Goal: Transaction & Acquisition: Purchase product/service

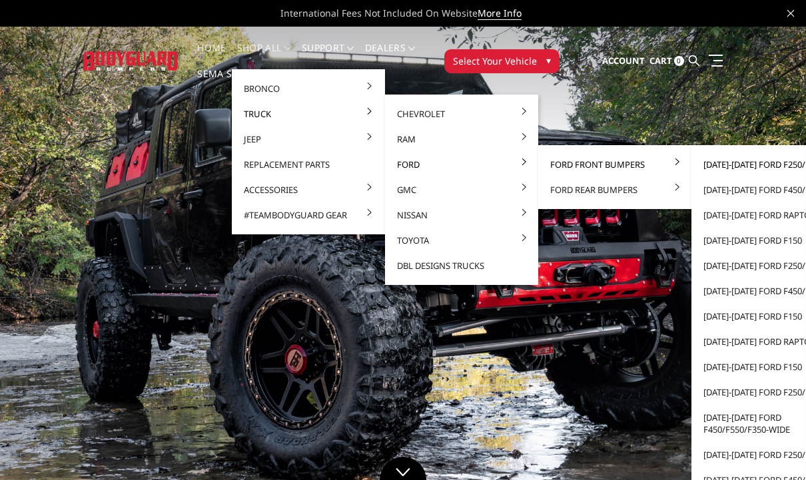
click at [773, 164] on link "[DATE]-[DATE] Ford F250/F350" at bounding box center [767, 164] width 142 height 25
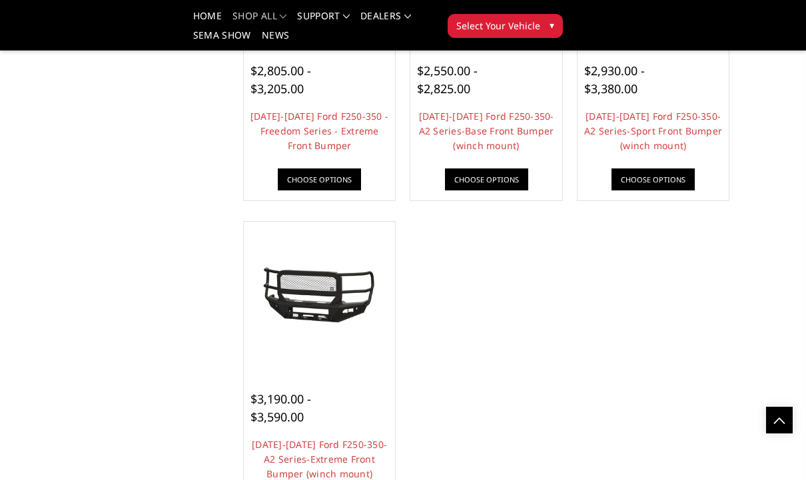
scroll to position [953, 0]
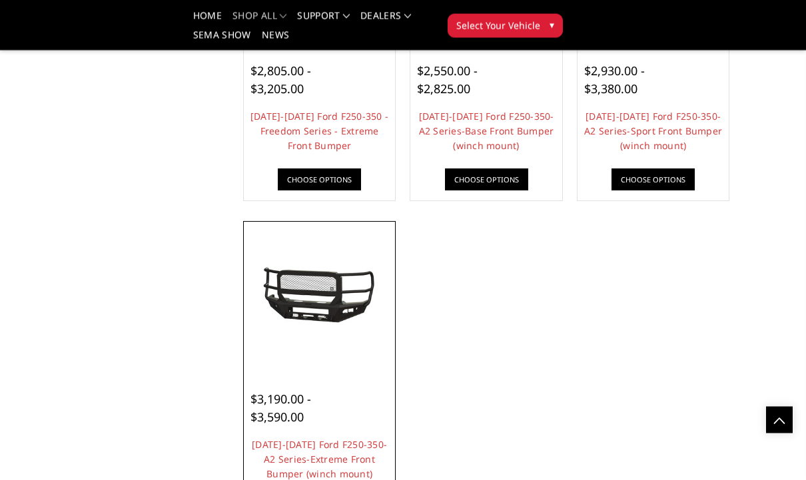
click at [354, 300] on img at bounding box center [319, 298] width 145 height 67
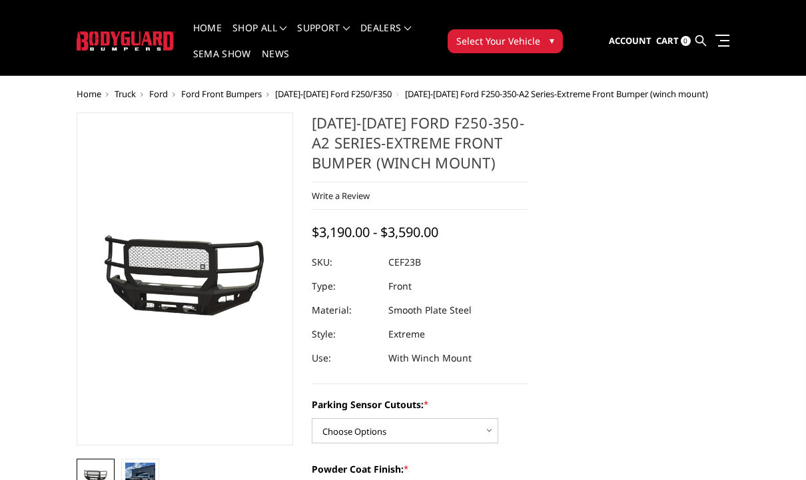
scroll to position [93, 0]
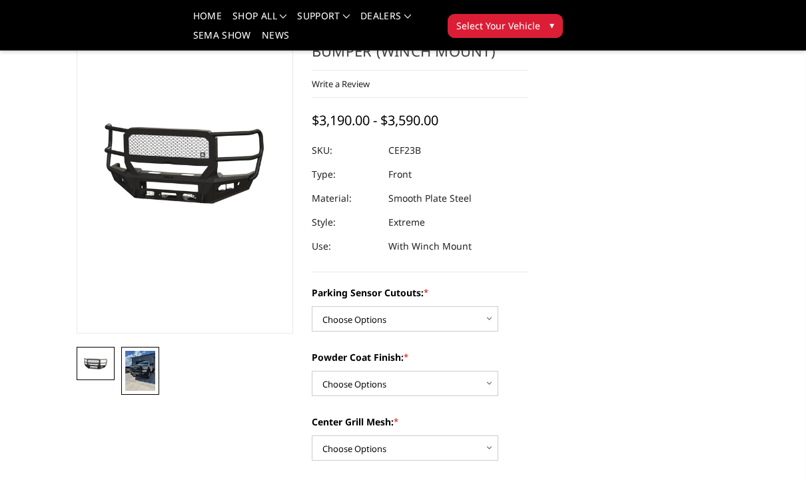
click at [148, 382] on img at bounding box center [140, 371] width 30 height 40
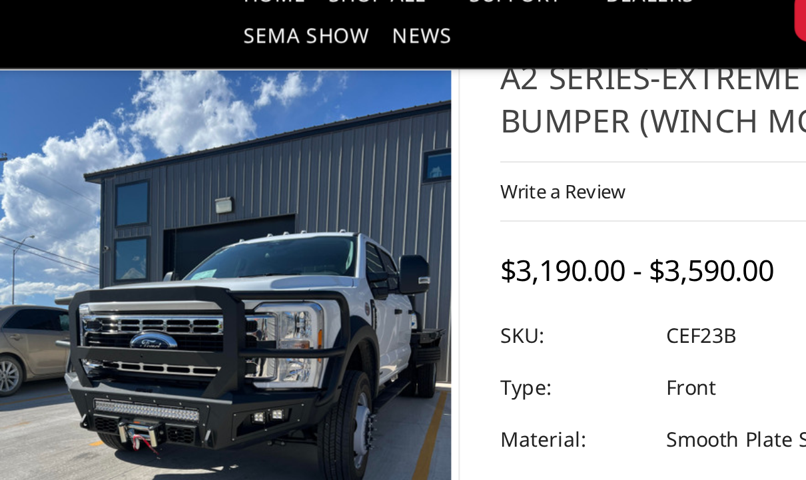
scroll to position [0, 0]
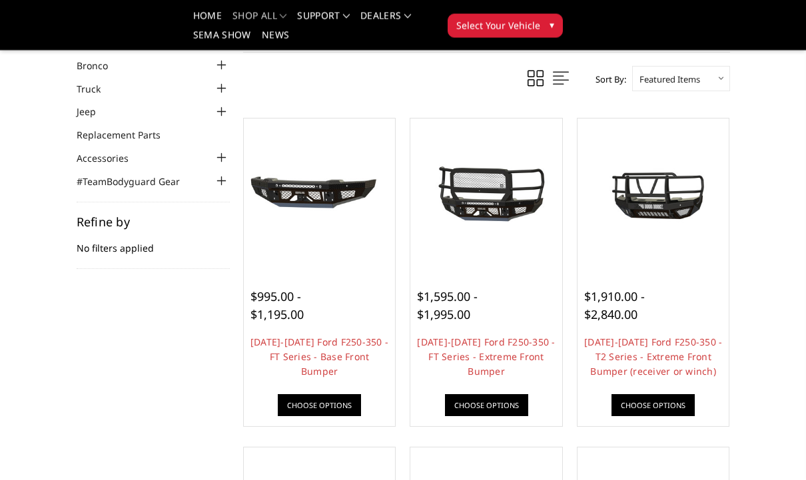
scroll to position [71, 0]
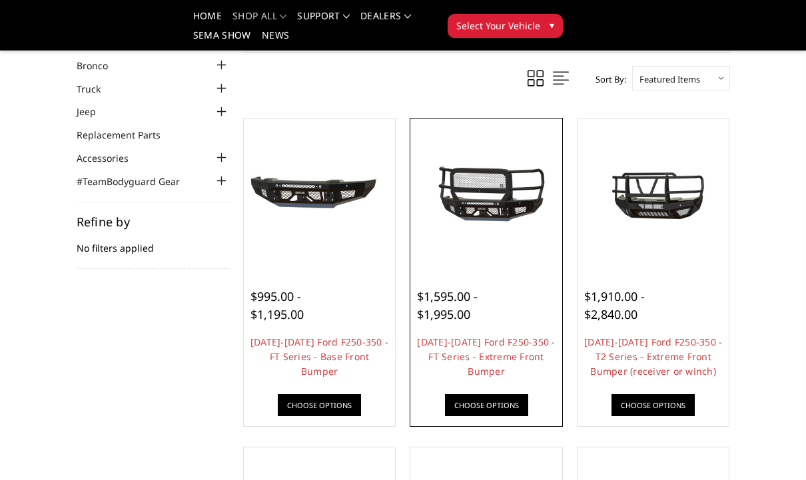
click at [499, 210] on img at bounding box center [485, 194] width 145 height 68
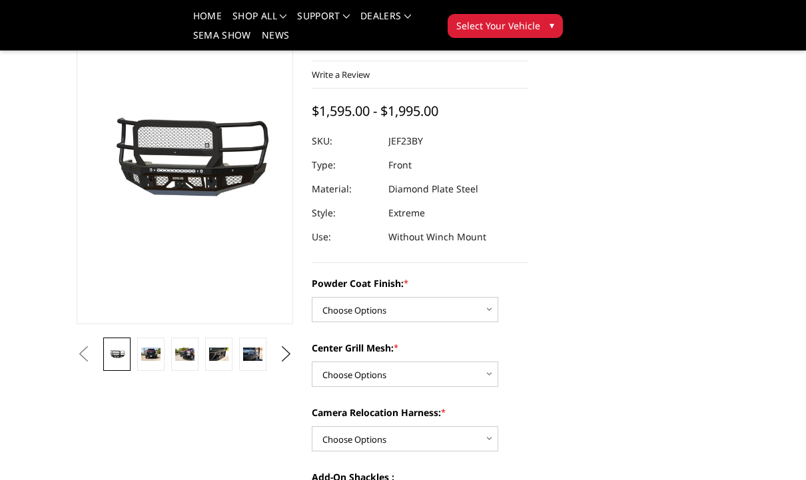
scroll to position [101, 0]
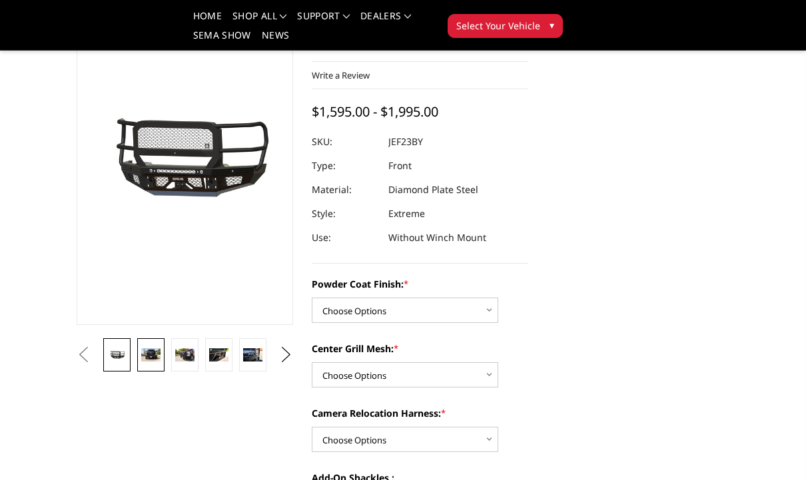
click at [153, 362] on link at bounding box center [150, 354] width 27 height 33
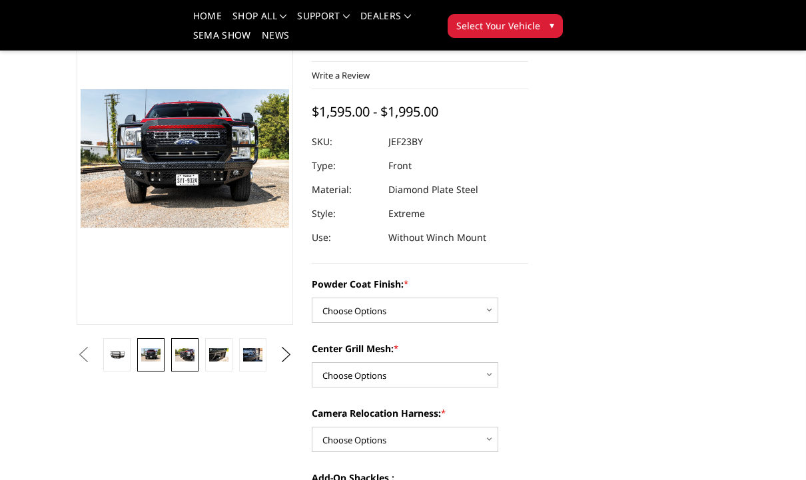
click at [197, 360] on link at bounding box center [184, 354] width 27 height 33
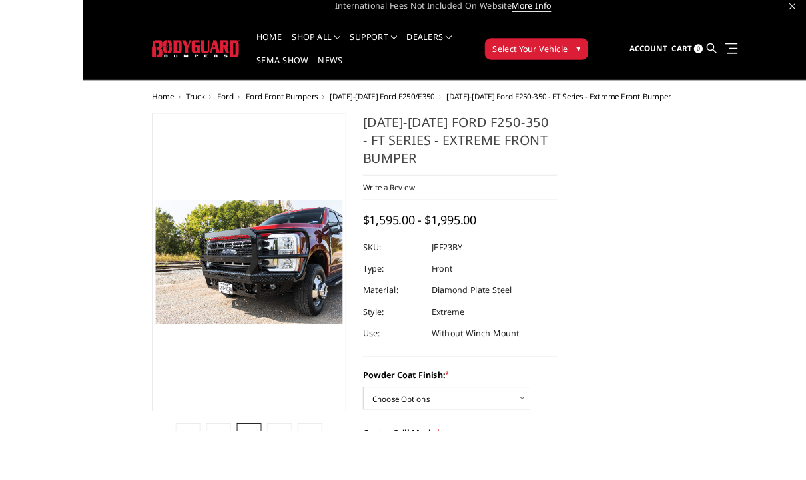
scroll to position [44, 0]
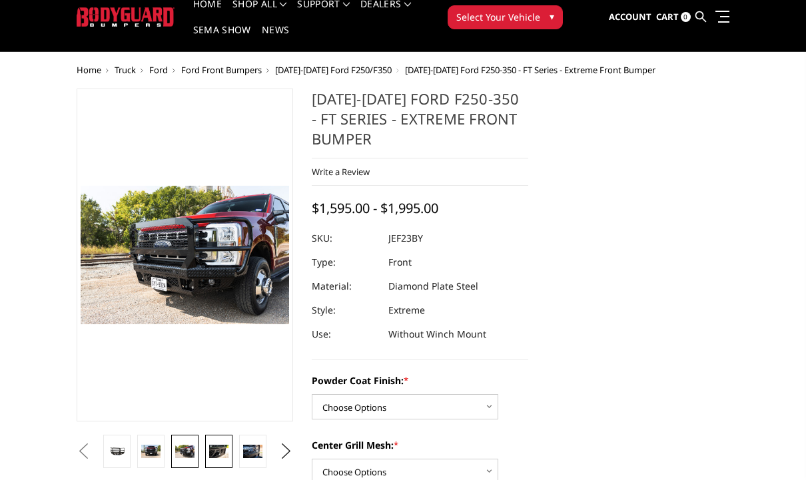
click at [230, 453] on link at bounding box center [218, 451] width 27 height 33
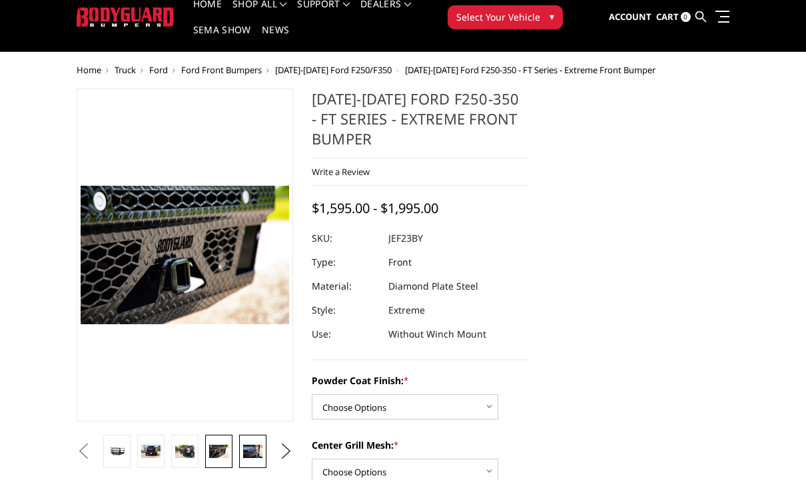
click at [260, 448] on img at bounding box center [252, 451] width 19 height 13
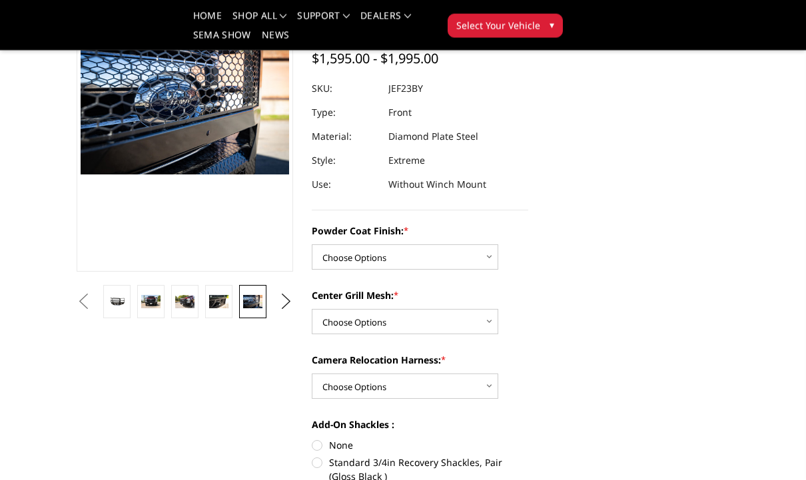
scroll to position [162, 0]
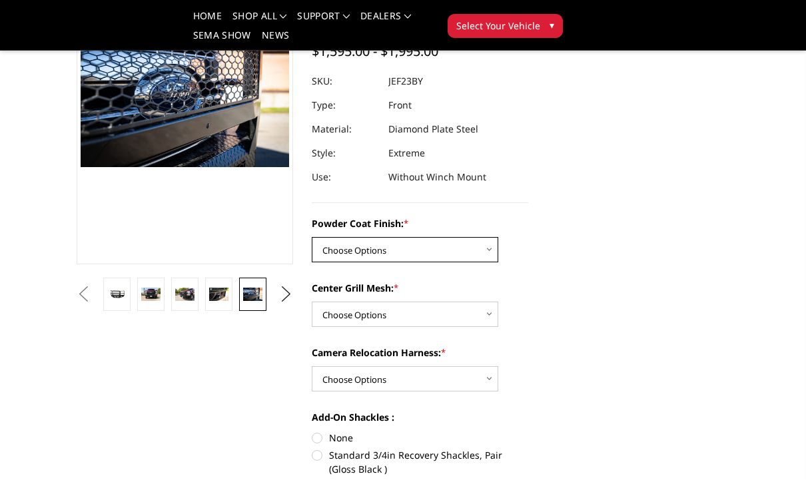
click at [452, 248] on select "Choose Options Bare Metal Gloss Black Powder Coat Textured Black Powder Coat" at bounding box center [405, 249] width 186 height 25
select select "3264"
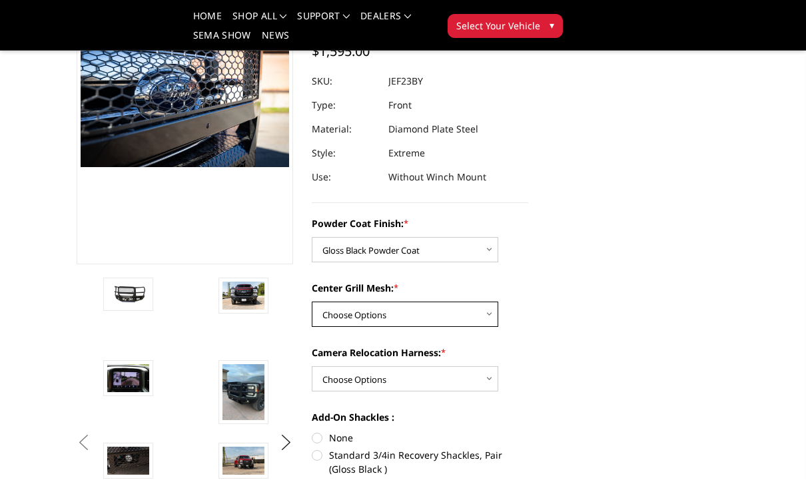
click at [346, 322] on select "Choose Options WITH Expanded Metal in Center Grill WITHOUT Expanded Metal in Ce…" at bounding box center [405, 314] width 186 height 25
select select "3267"
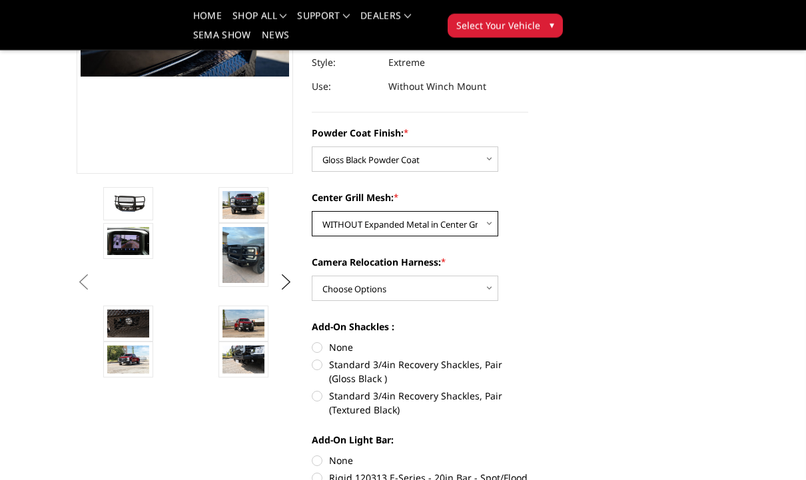
scroll to position [252, 0]
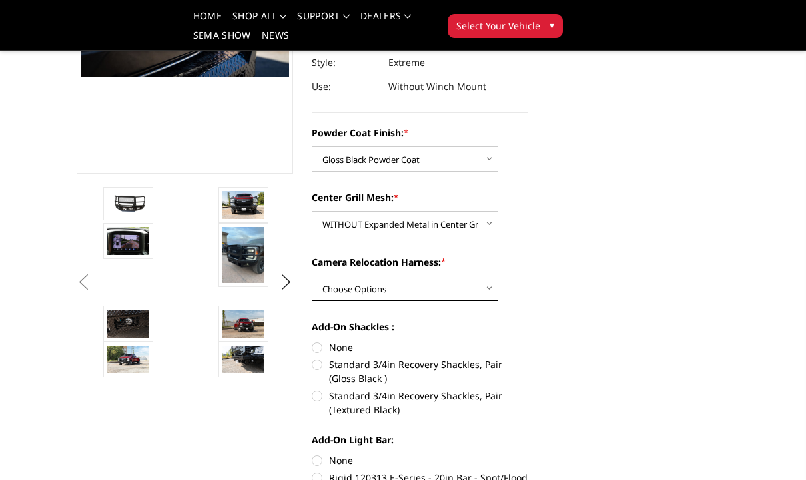
click at [355, 289] on select "Choose Options WITH Camera Relocation Harness WITHOUT Camera Relocation Harness" at bounding box center [405, 288] width 186 height 25
select select "3268"
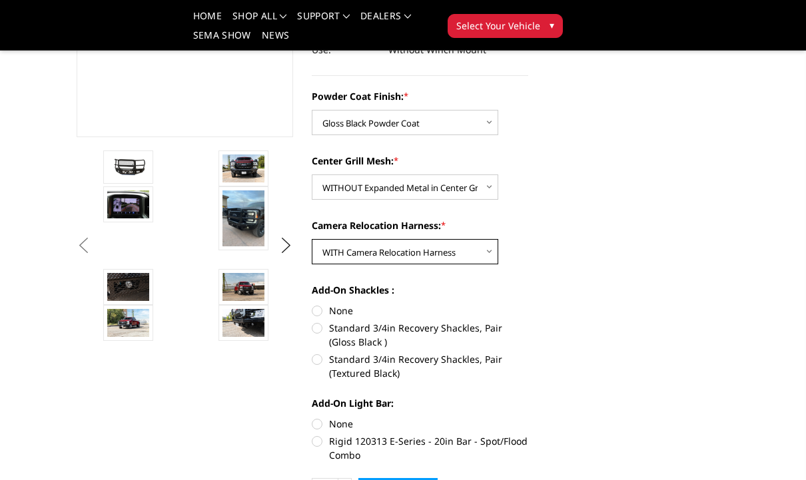
scroll to position [286, 0]
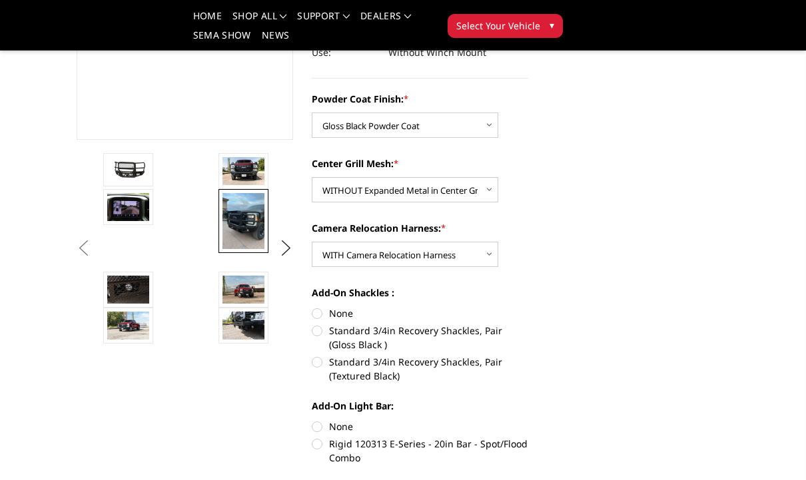
click at [240, 214] on img at bounding box center [243, 221] width 42 height 56
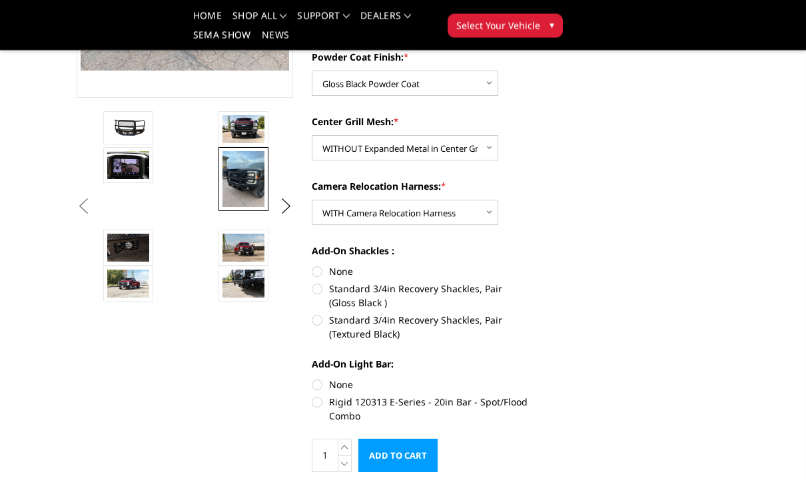
scroll to position [418, 0]
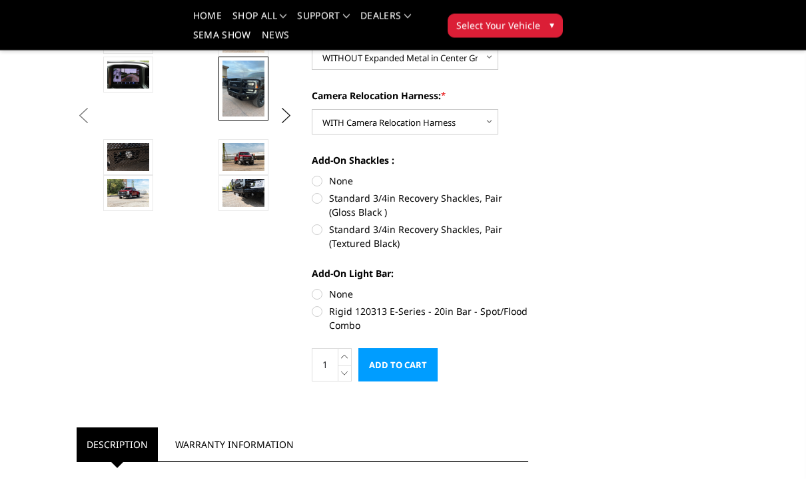
click at [316, 211] on label "Standard 3/4in Recovery Shackles, Pair (Gloss Black )" at bounding box center [420, 206] width 216 height 28
click at [528, 175] on input "Standard 3/4in Recovery Shackles, Pair (Gloss Black )" at bounding box center [528, 174] width 1 height 1
radio input "true"
click at [312, 324] on label "Rigid 120313 E-Series - 20in Bar - Spot/Flood Combo" at bounding box center [420, 318] width 216 height 28
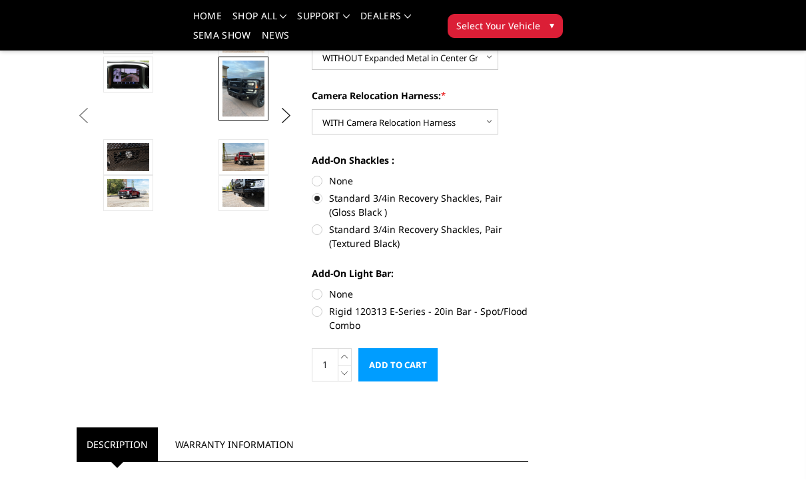
click at [528, 288] on input "Rigid 120313 E-Series - 20in Bar - Spot/Flood Combo" at bounding box center [528, 287] width 1 height 1
radio input "true"
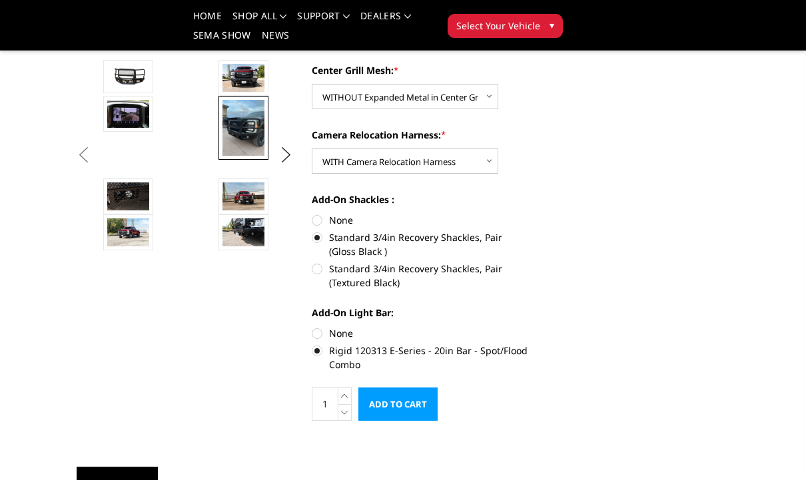
scroll to position [376, 0]
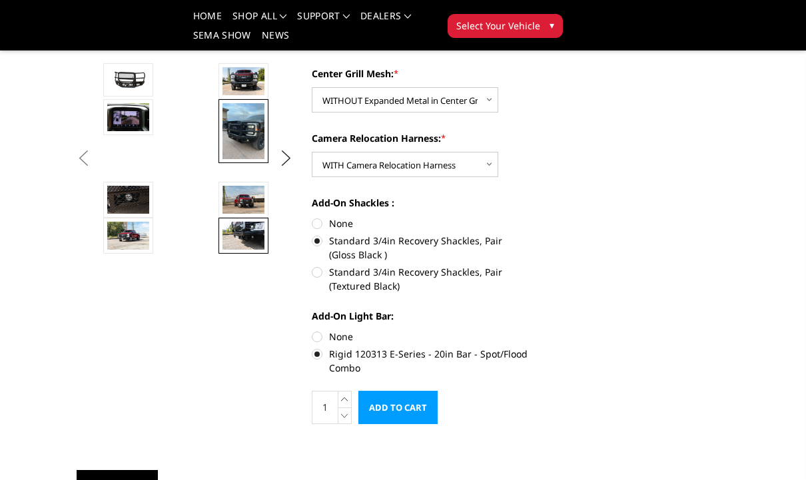
click at [256, 222] on img at bounding box center [243, 236] width 42 height 28
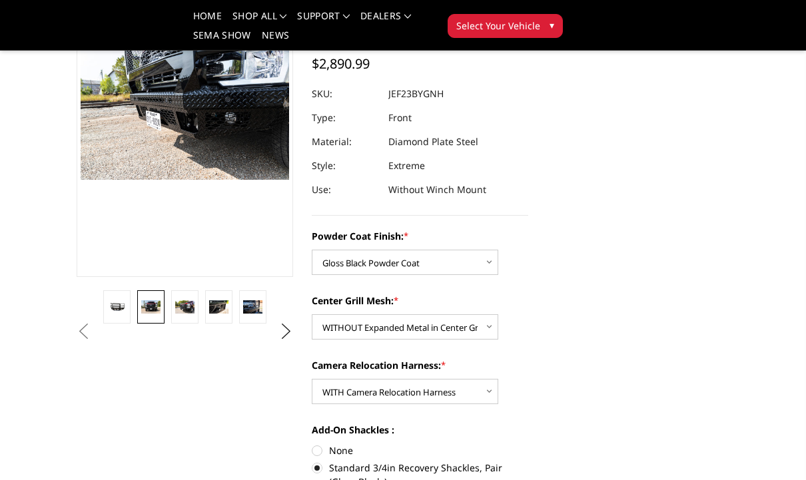
click at [151, 318] on link at bounding box center [150, 306] width 27 height 33
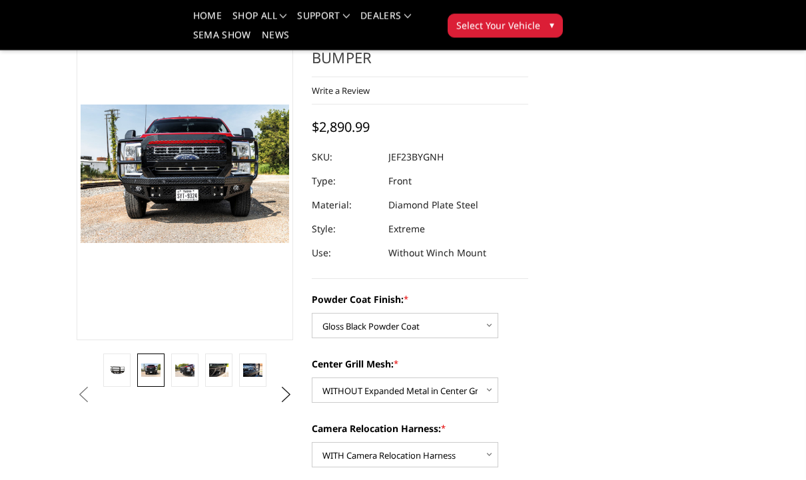
scroll to position [86, 0]
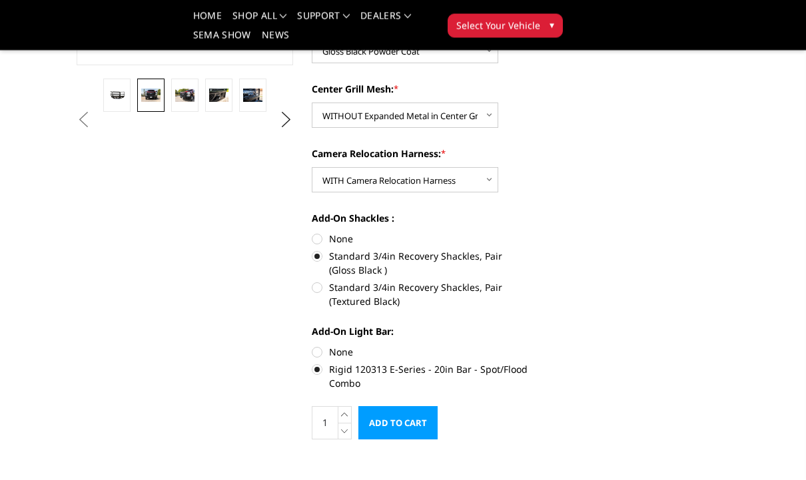
click at [403, 426] on input "Add to Cart" at bounding box center [397, 423] width 79 height 33
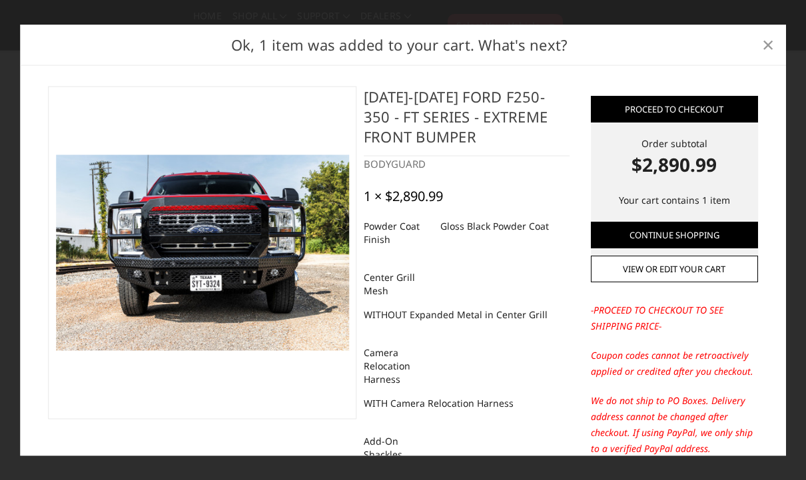
click at [761, 55] on link "×" at bounding box center [767, 44] width 21 height 21
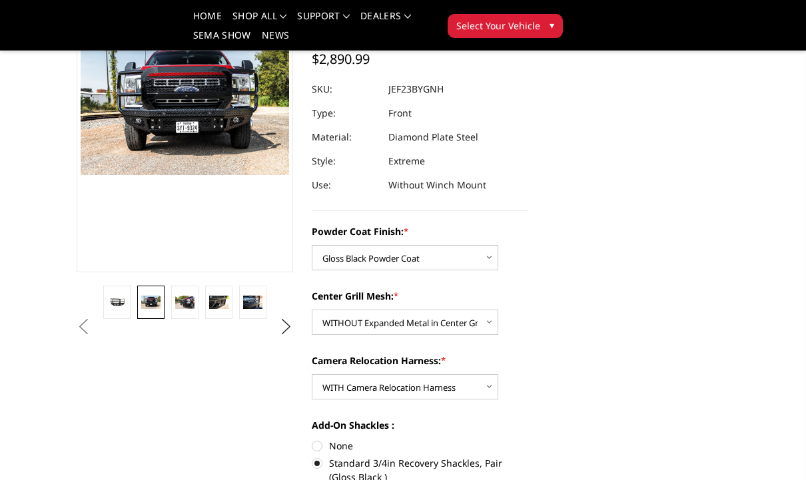
scroll to position [123, 0]
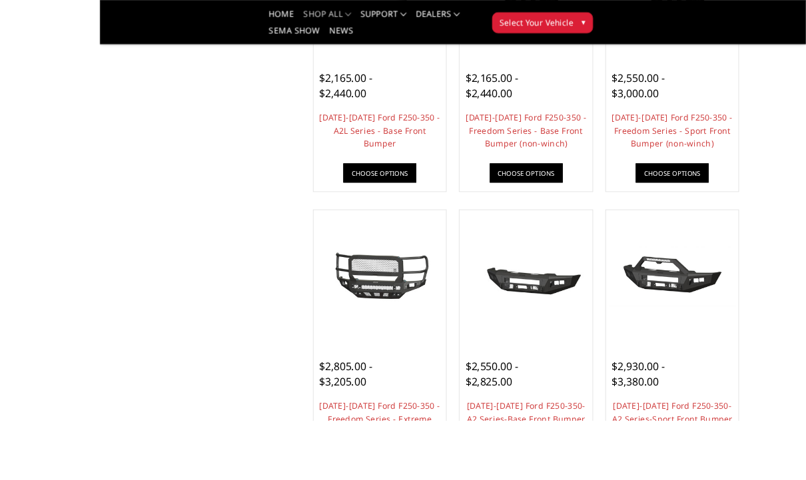
scroll to position [708, 0]
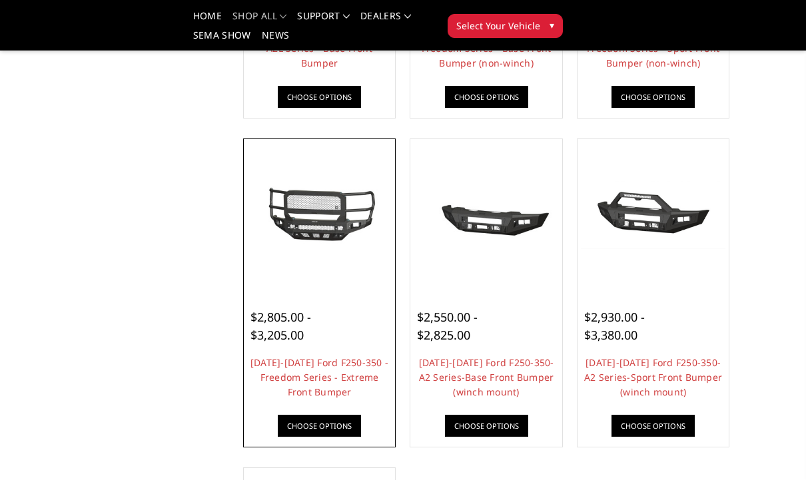
click at [358, 240] on img at bounding box center [319, 214] width 145 height 79
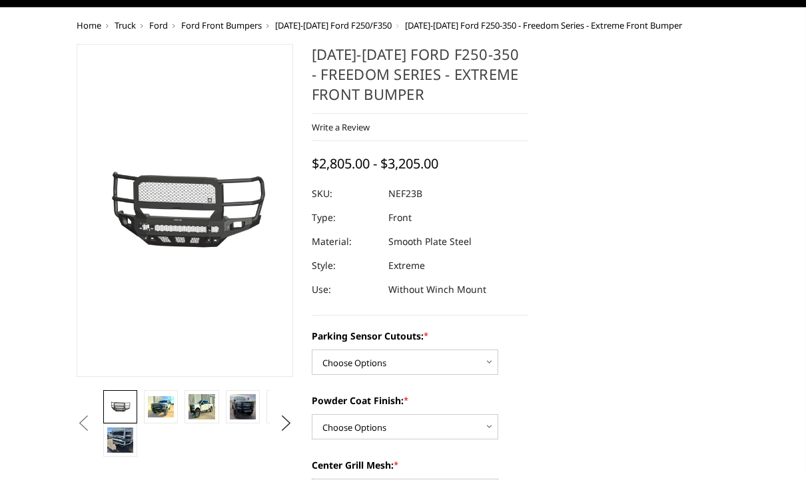
scroll to position [89, 0]
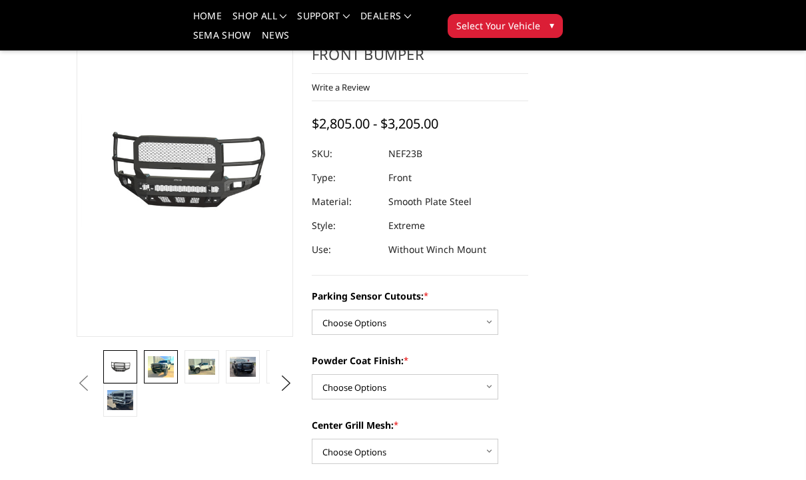
click at [158, 373] on img at bounding box center [161, 366] width 26 height 21
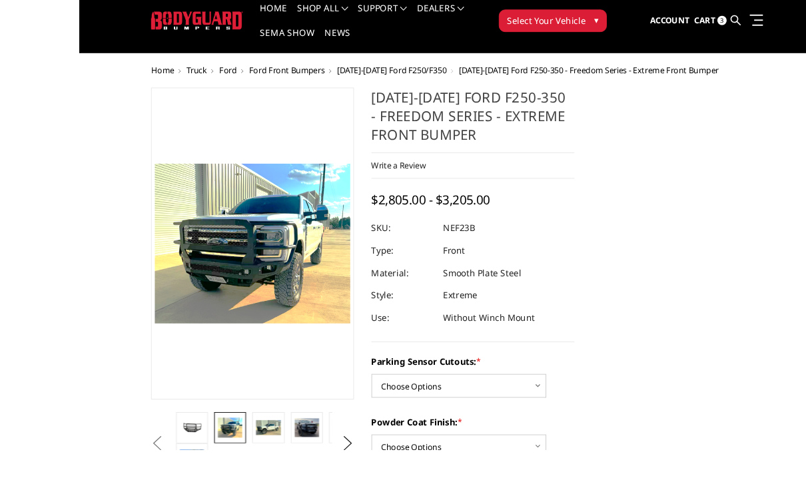
scroll to position [56, 0]
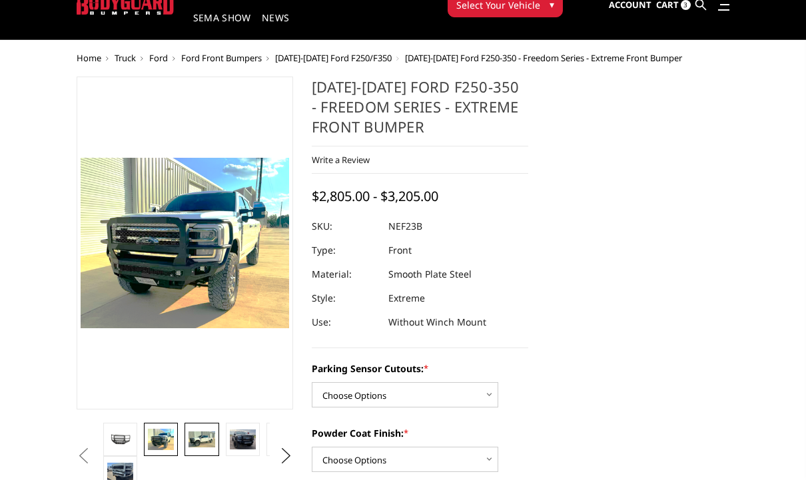
click at [212, 436] on img at bounding box center [201, 439] width 26 height 16
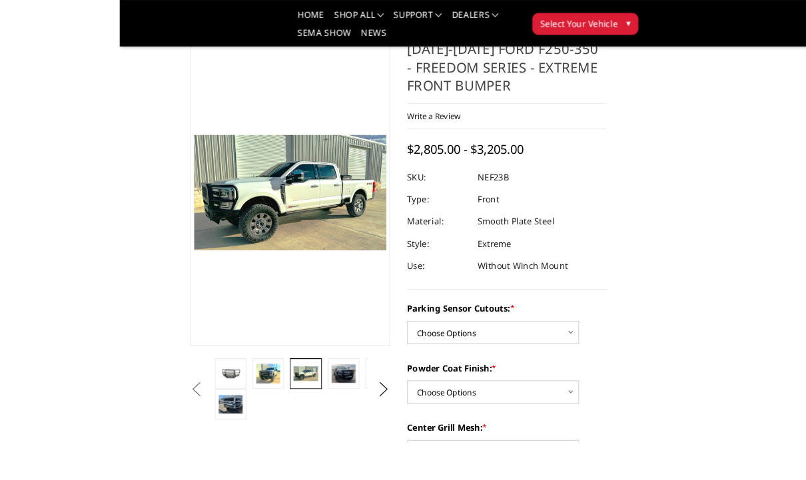
scroll to position [73, 0]
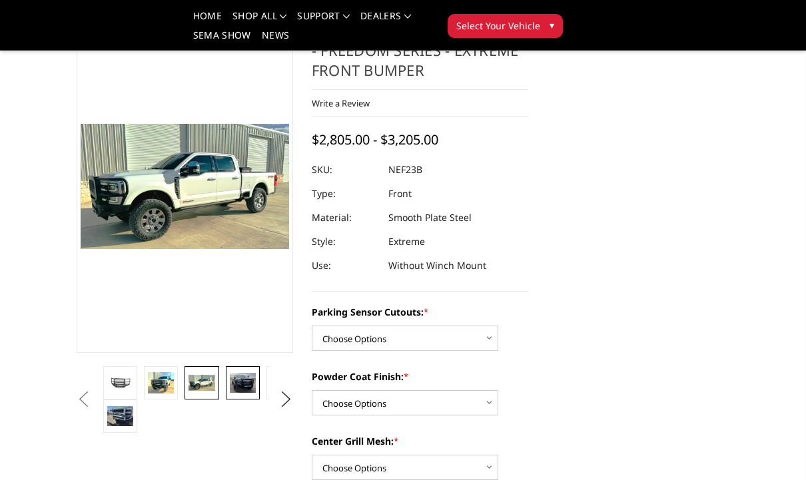
click at [246, 394] on link at bounding box center [243, 382] width 34 height 33
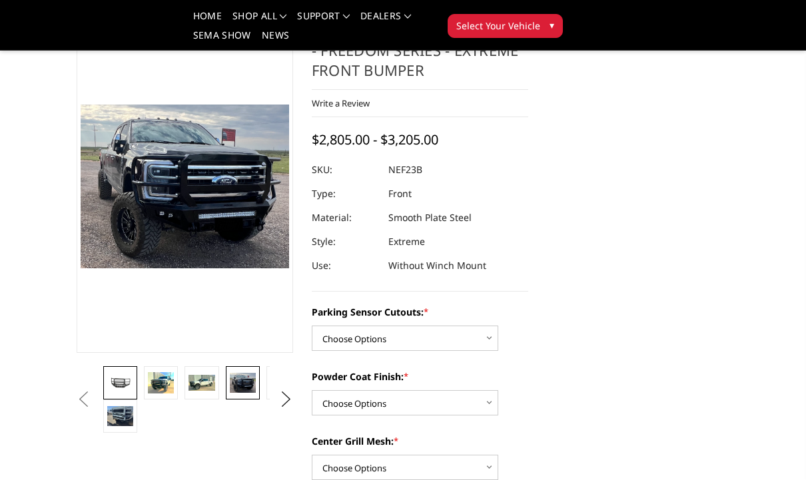
click at [122, 387] on img at bounding box center [120, 382] width 26 height 14
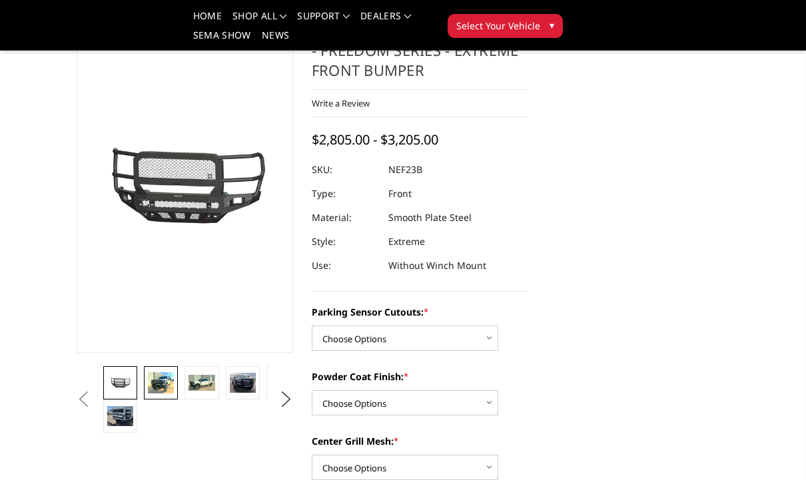
click at [172, 380] on img at bounding box center [161, 382] width 26 height 21
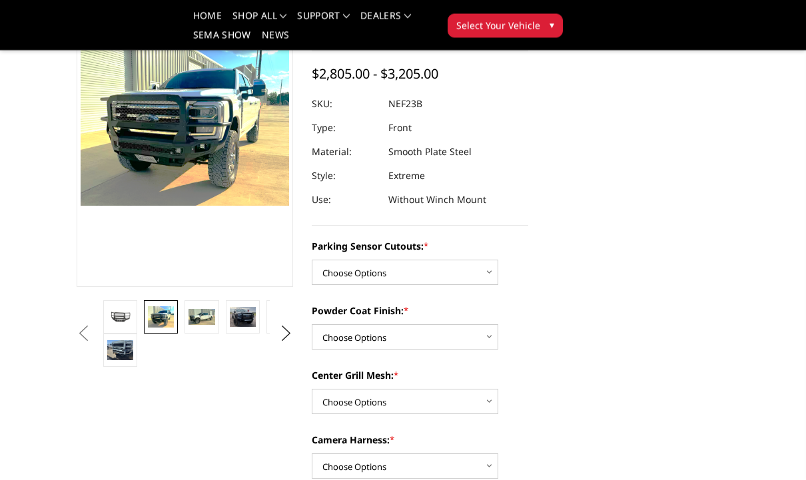
scroll to position [139, 0]
click at [451, 266] on select "Choose Options No - Without Parking Sensor Cutouts Yes - With Parking Sensor Cu…" at bounding box center [405, 272] width 186 height 25
select select "2583"
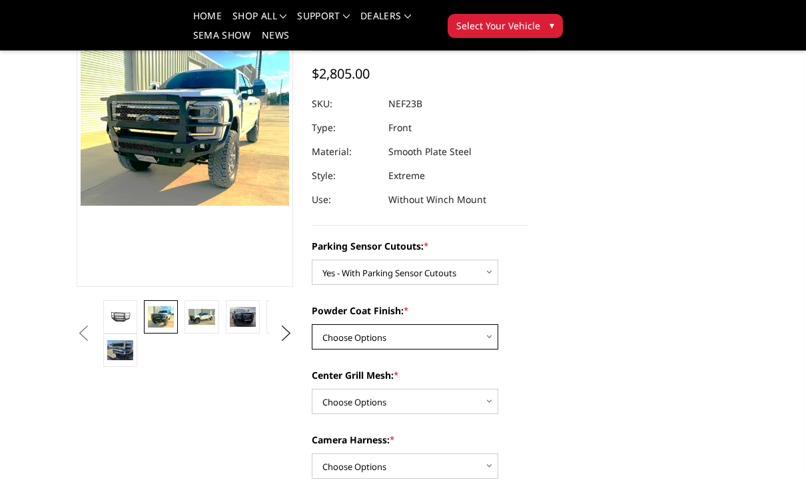
click at [440, 339] on select "Choose Options Bare Metal Textured Black Powder Coat" at bounding box center [405, 336] width 186 height 25
select select "2585"
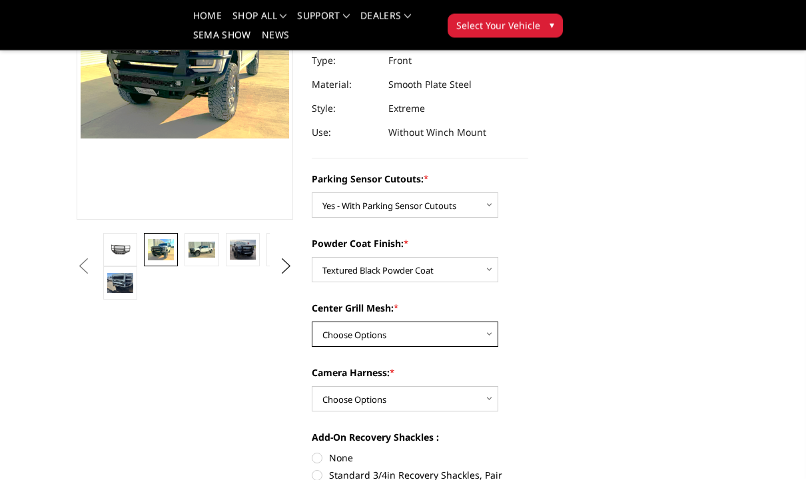
click at [461, 334] on select "Choose Options With Center Grill Mesh Without Center Grill Mesh" at bounding box center [405, 334] width 186 height 25
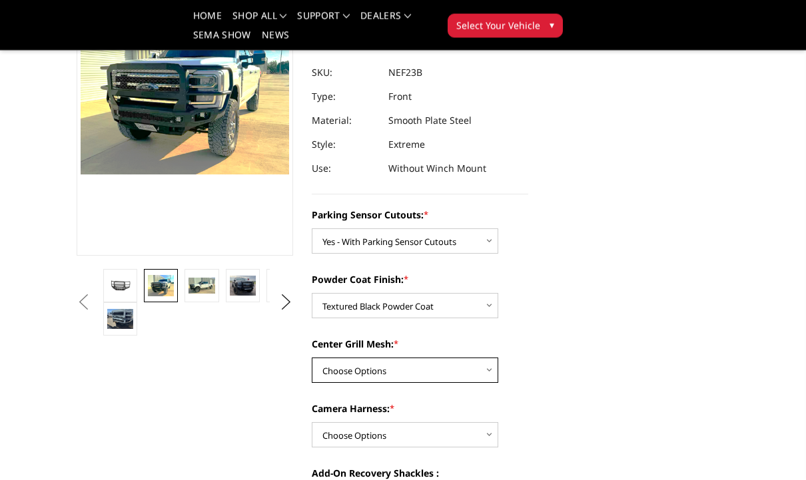
scroll to position [170, 0]
click at [476, 360] on select "Choose Options With Center Grill Mesh Without Center Grill Mesh" at bounding box center [405, 370] width 186 height 25
select select "2586"
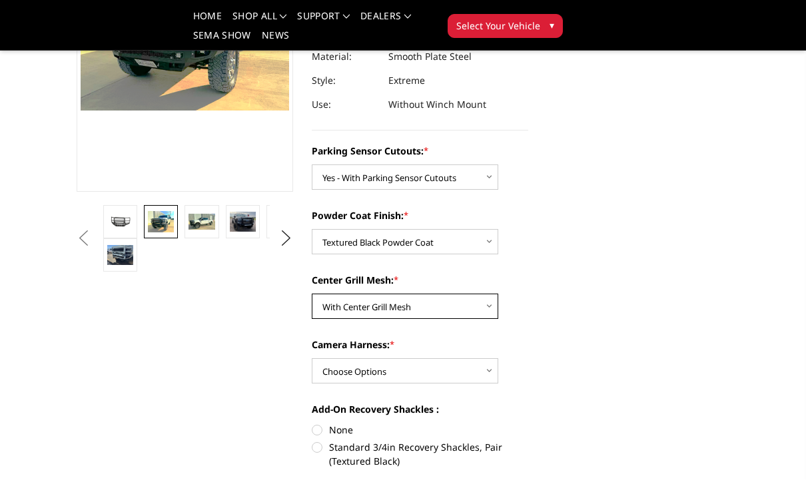
scroll to position [248, 0]
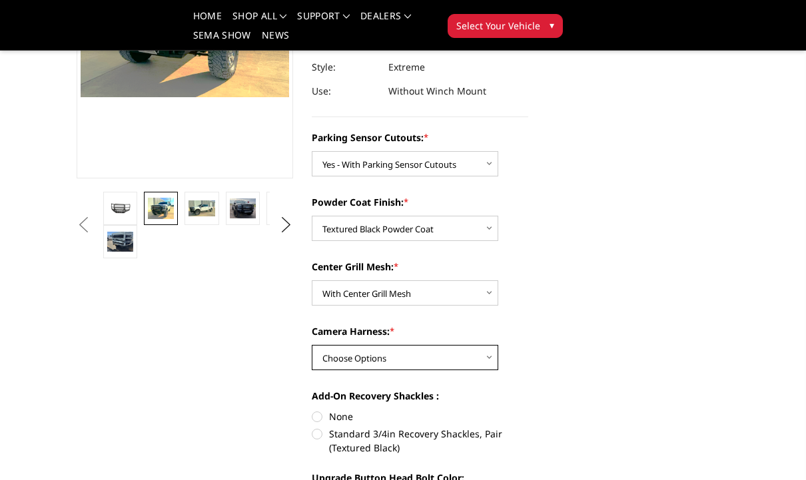
click at [453, 346] on select "Choose Options WITH Camera Harness WITHOUT Camera Harness" at bounding box center [405, 357] width 186 height 25
select select "2588"
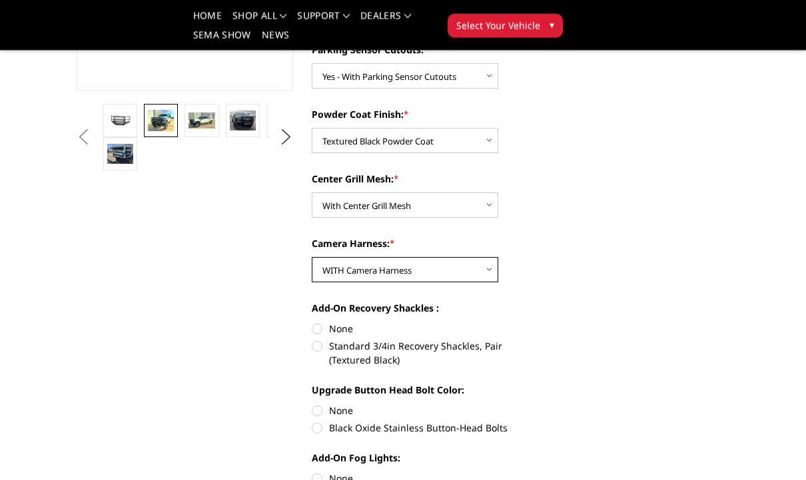
scroll to position [344, 0]
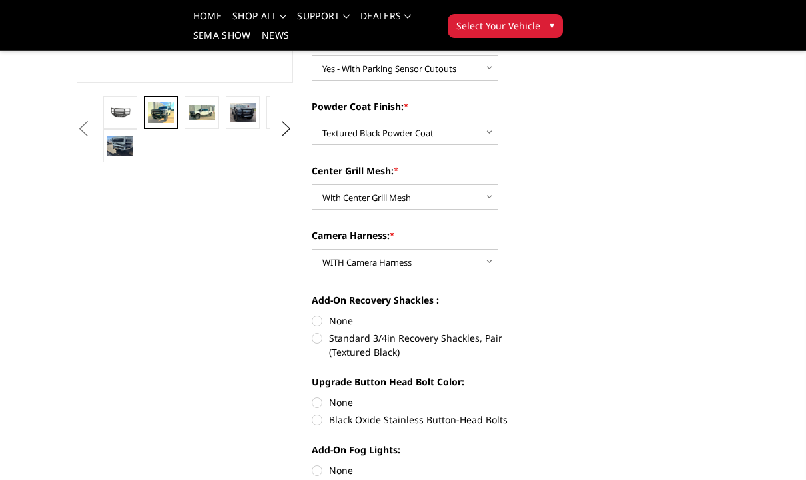
click at [405, 344] on label "Standard 3/4in Recovery Shackles, Pair (Textured Black)" at bounding box center [420, 345] width 216 height 28
click at [528, 314] on input "Standard 3/4in Recovery Shackles, Pair (Textured Black)" at bounding box center [528, 314] width 1 height 1
radio input "true"
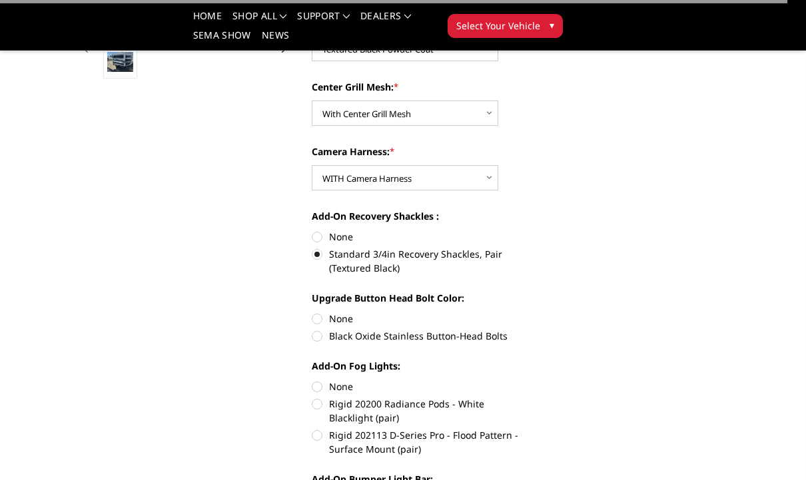
scroll to position [469, 0]
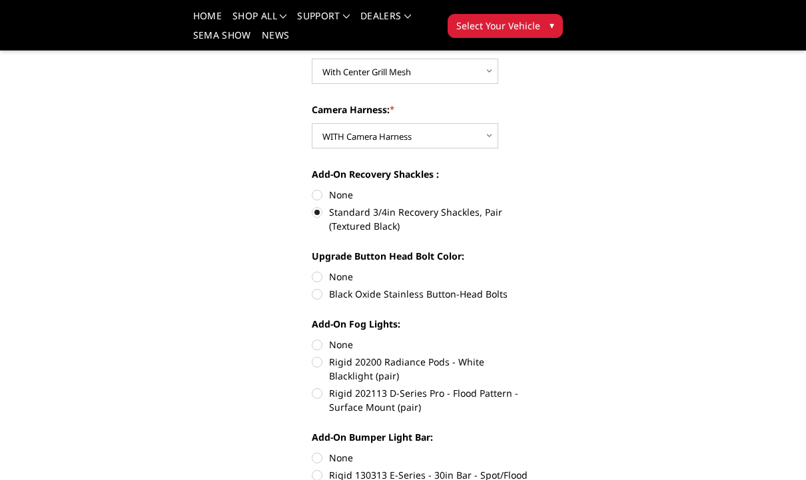
click at [413, 275] on label "None" at bounding box center [420, 277] width 216 height 14
click at [312, 270] on input "None" at bounding box center [312, 270] width 1 height 1
radio input "true"
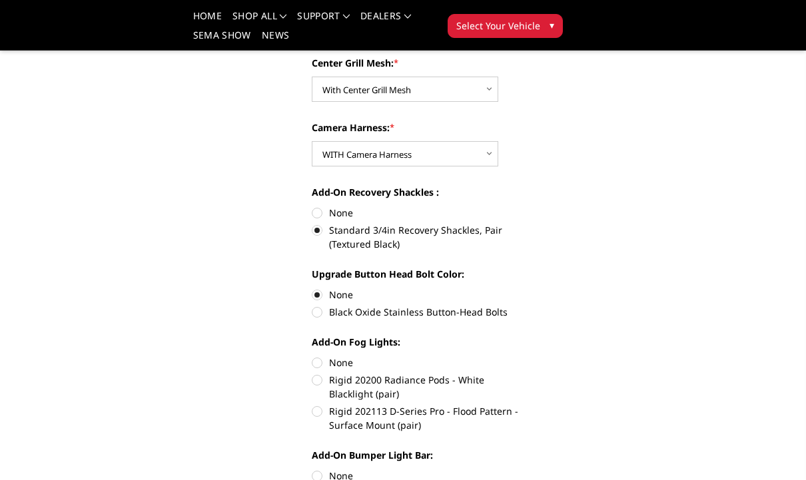
scroll to position [451, 0]
click at [489, 312] on label "Black Oxide Stainless Button-Head Bolts" at bounding box center [420, 312] width 216 height 14
click at [528, 288] on input "Black Oxide Stainless Button-Head Bolts" at bounding box center [528, 288] width 1 height 1
radio input "true"
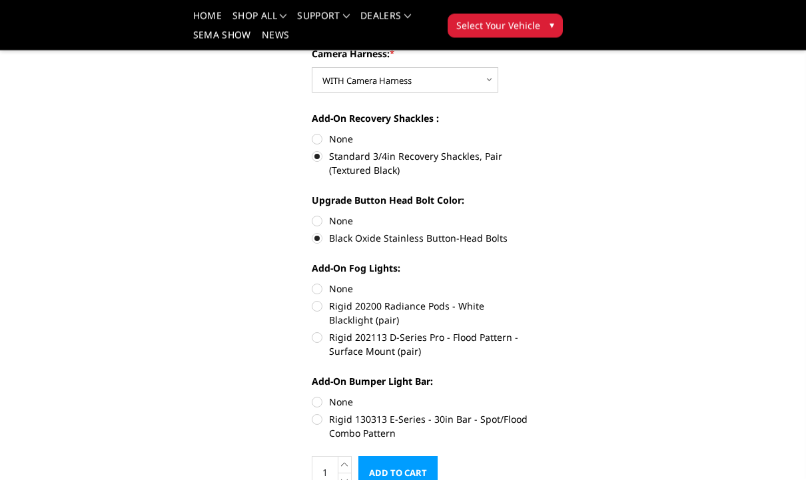
scroll to position [525, 0]
click at [484, 342] on label "Rigid 202113 D-Series Pro - Flood Pattern - Surface Mount (pair)" at bounding box center [420, 344] width 216 height 28
click at [528, 300] on input "Rigid 202113 D-Series Pro - Flood Pattern - Surface Mount (pair)" at bounding box center [528, 299] width 1 height 1
radio input "true"
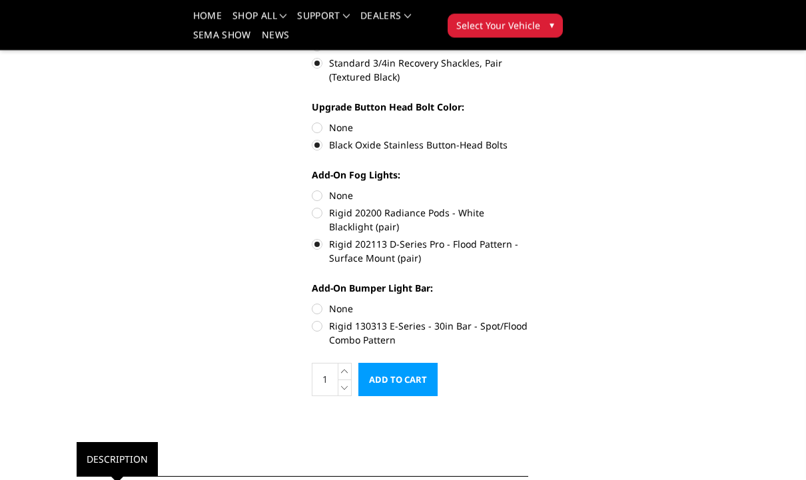
scroll to position [620, 0]
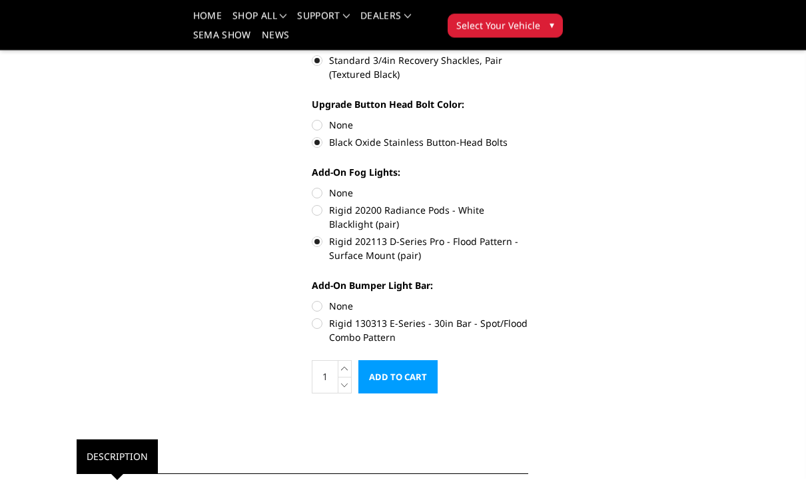
click at [482, 331] on label "Rigid 130313 E-Series - 30in Bar - Spot/Flood Combo Pattern" at bounding box center [420, 331] width 216 height 28
click at [528, 300] on input "Rigid 130313 E-Series - 30in Bar - Spot/Flood Combo Pattern" at bounding box center [528, 300] width 1 height 1
radio input "true"
click at [414, 379] on input "Add to Cart" at bounding box center [397, 376] width 79 height 33
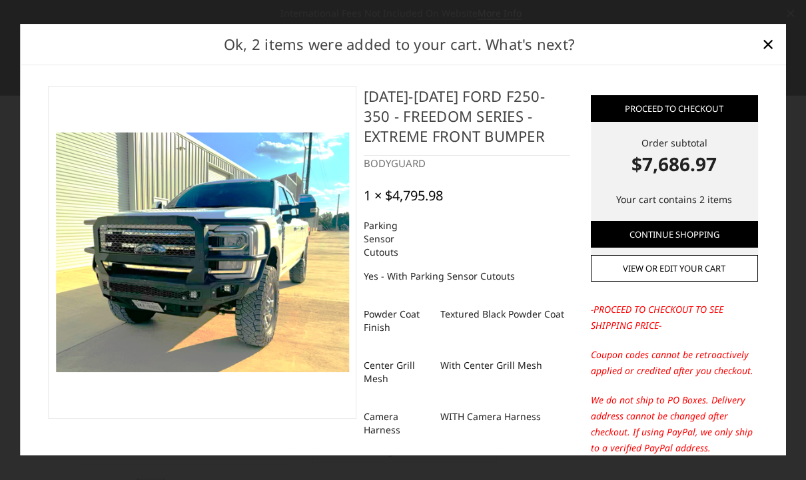
scroll to position [0, 0]
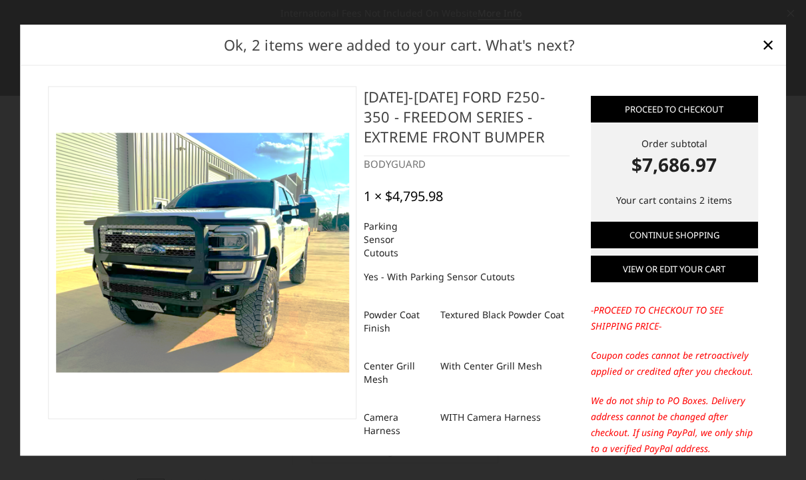
click at [705, 273] on link "View or edit your cart" at bounding box center [674, 269] width 167 height 27
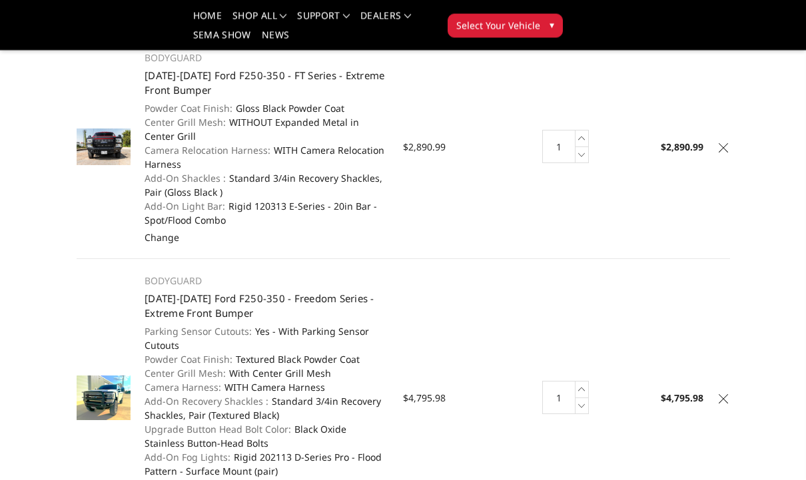
scroll to position [142, 0]
click at [726, 136] on td "Total $2,890.99" at bounding box center [674, 146] width 109 height 223
click at [722, 152] on link at bounding box center [722, 145] width 13 height 13
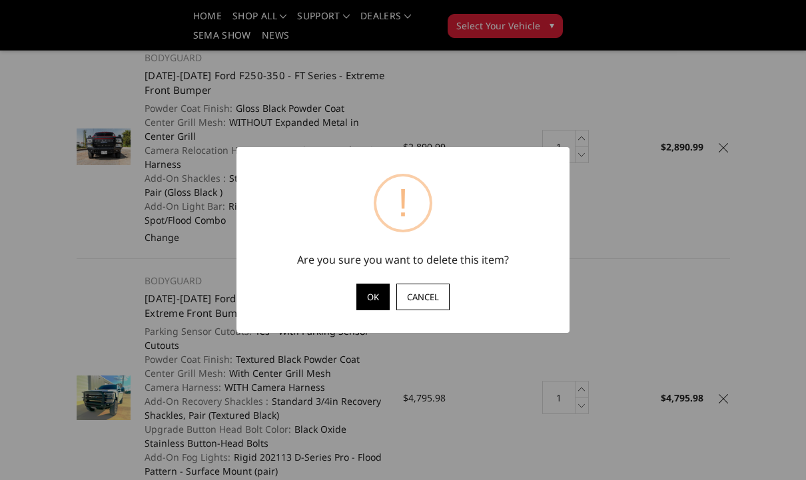
click at [363, 310] on button "OK" at bounding box center [372, 297] width 33 height 27
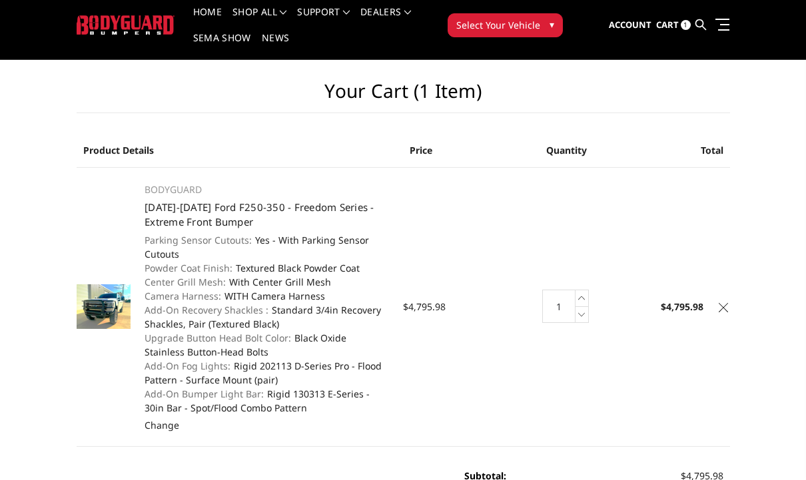
scroll to position [0, 0]
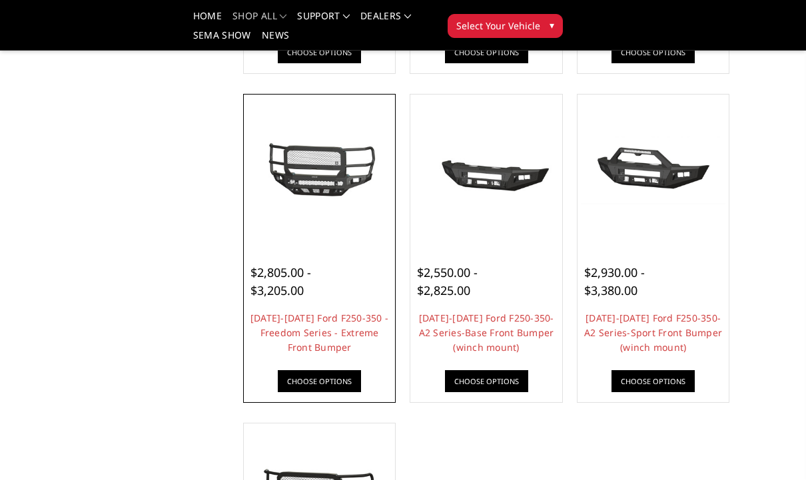
click at [351, 186] on img at bounding box center [319, 169] width 145 height 79
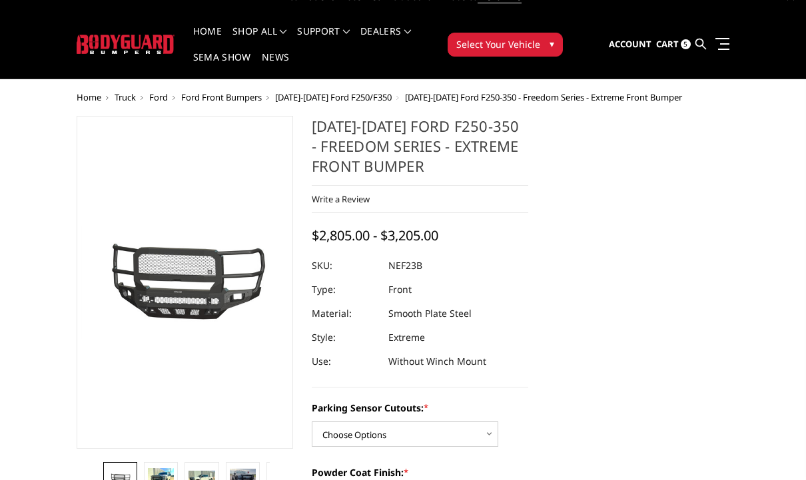
scroll to position [85, 0]
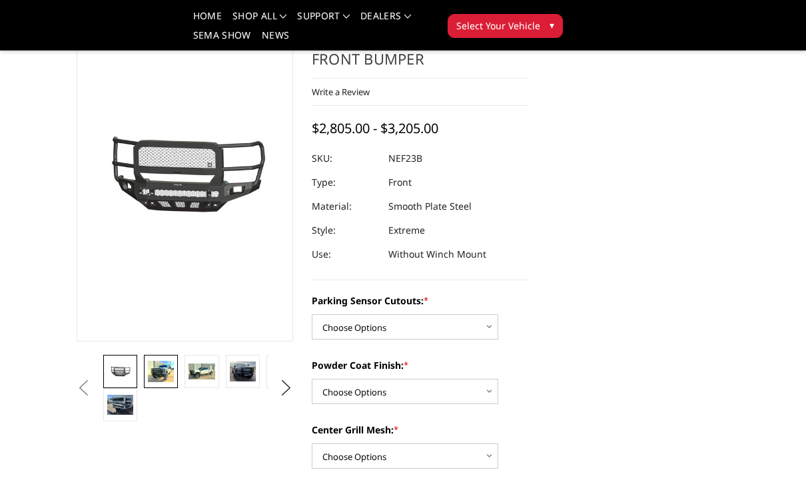
click at [166, 378] on img at bounding box center [161, 371] width 26 height 21
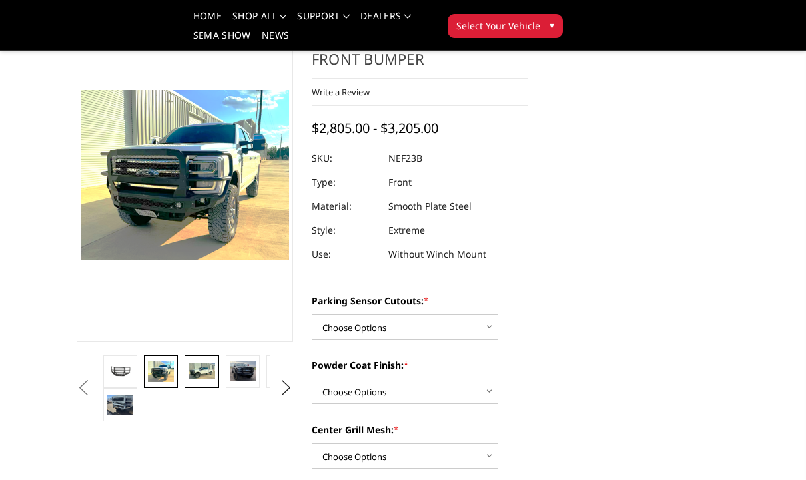
click at [203, 370] on img at bounding box center [201, 372] width 26 height 16
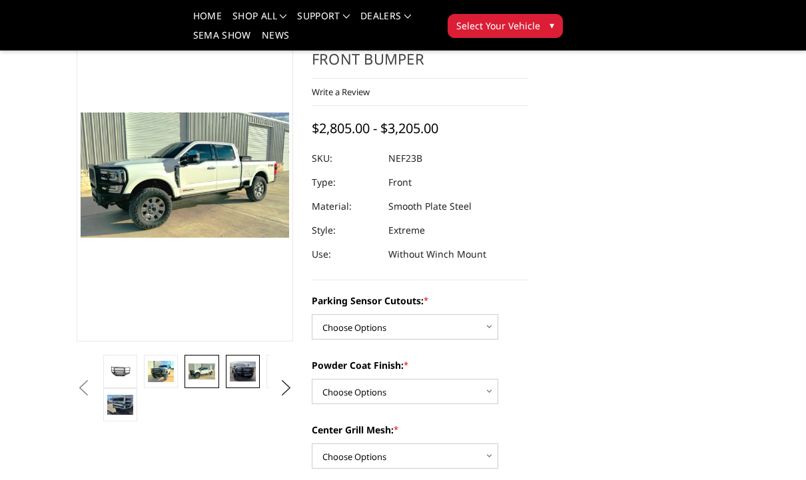
click at [249, 368] on img at bounding box center [243, 372] width 26 height 21
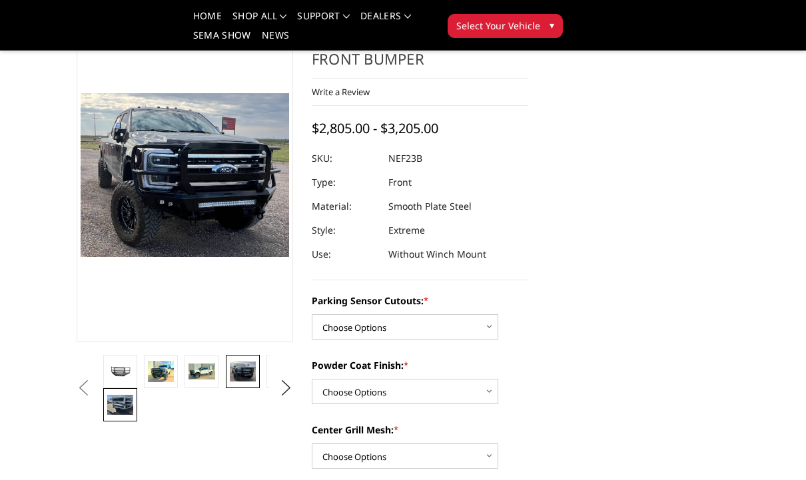
click at [121, 408] on img at bounding box center [120, 404] width 26 height 19
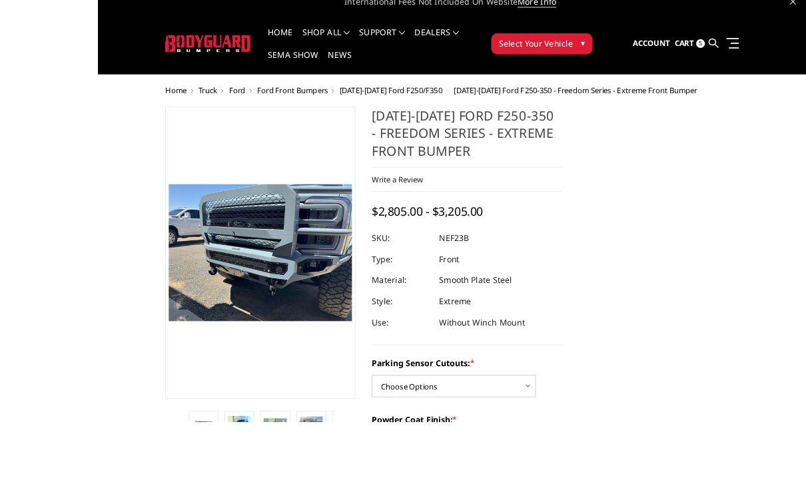
scroll to position [72, 0]
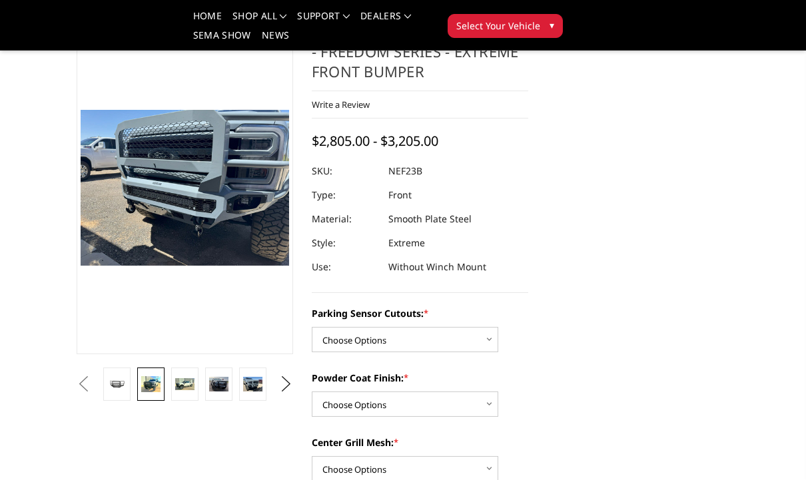
click at [152, 383] on img at bounding box center [150, 384] width 19 height 16
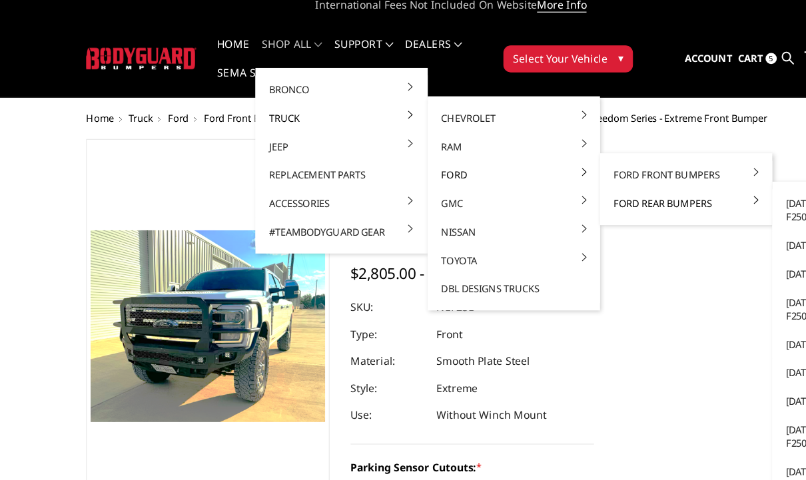
scroll to position [0, 0]
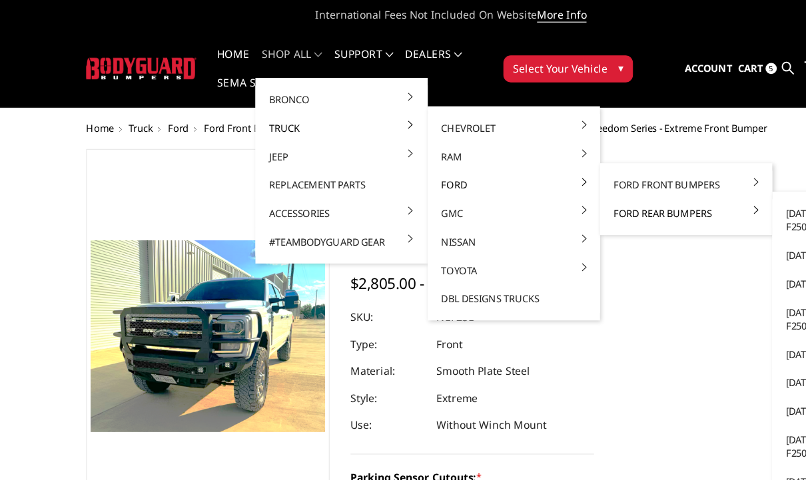
click at [612, 191] on link "Ford Rear Bumpers" at bounding box center [610, 189] width 142 height 25
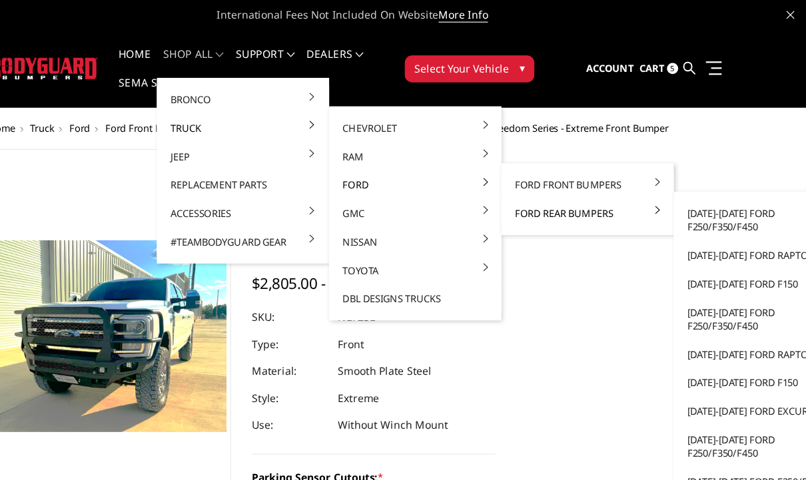
scroll to position [0, 34]
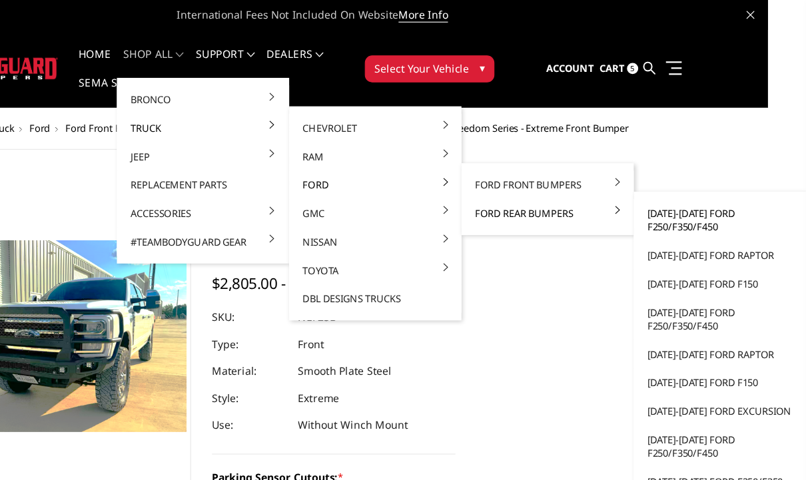
click at [658, 198] on link "[DATE]-[DATE] Ford F250/F350/F450" at bounding box center [729, 195] width 142 height 37
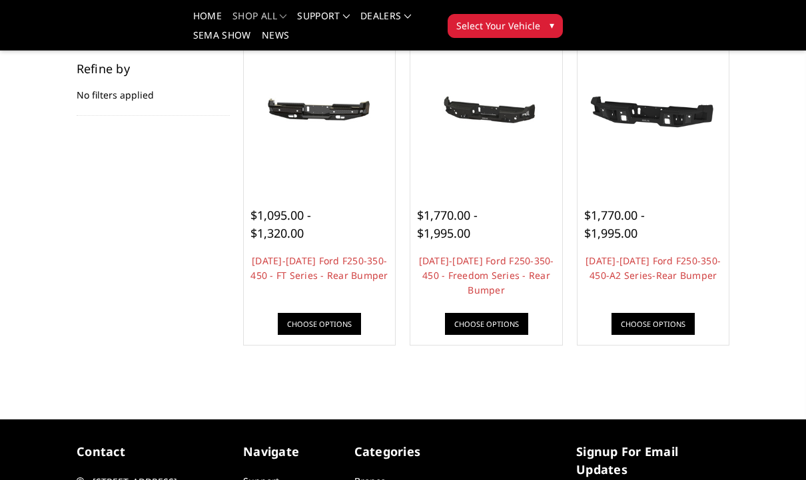
scroll to position [176, 0]
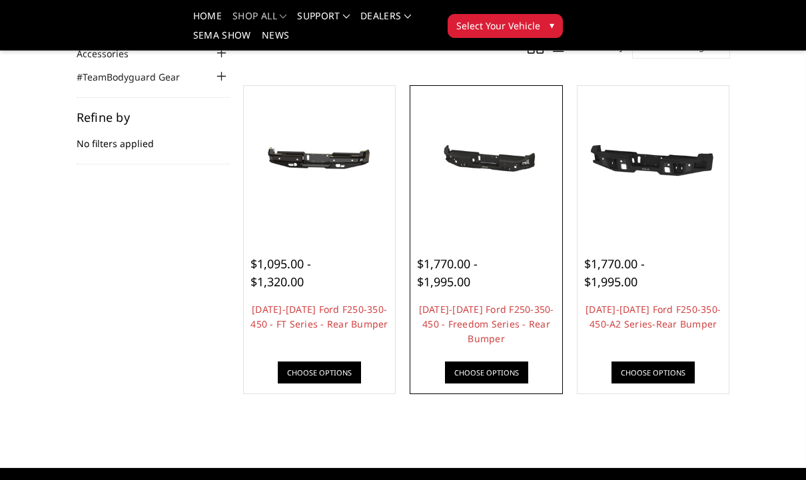
click at [515, 160] on img at bounding box center [485, 161] width 145 height 69
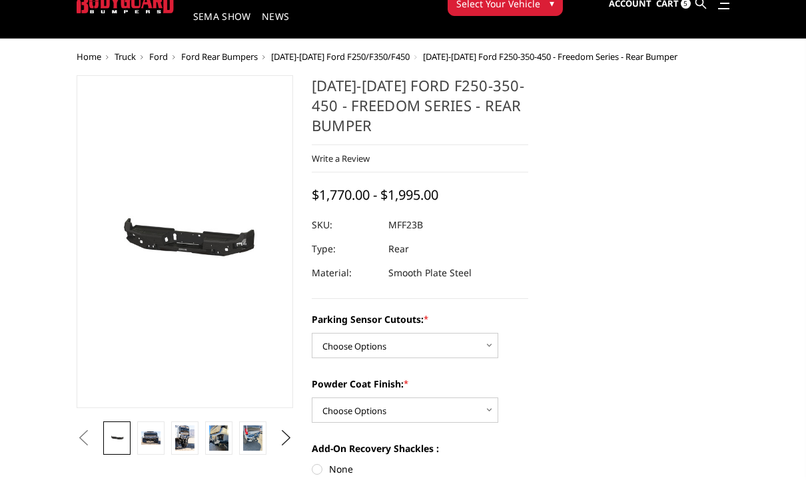
scroll to position [57, 0]
click at [153, 439] on img at bounding box center [150, 437] width 19 height 13
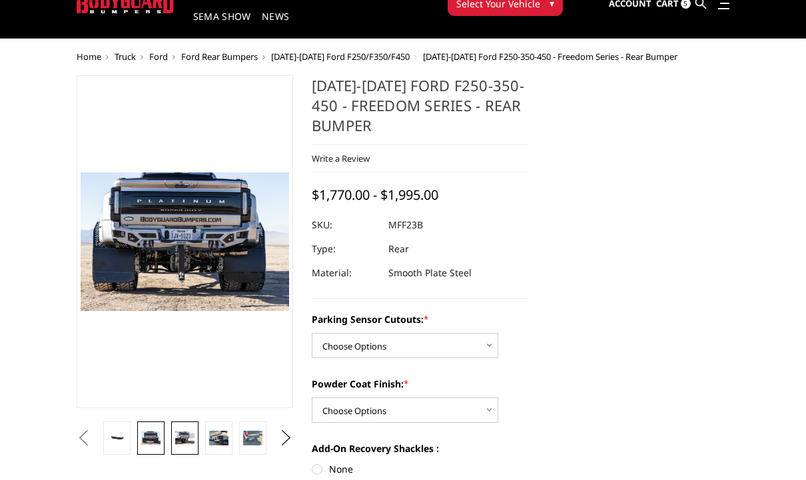
click at [188, 436] on img at bounding box center [184, 437] width 19 height 13
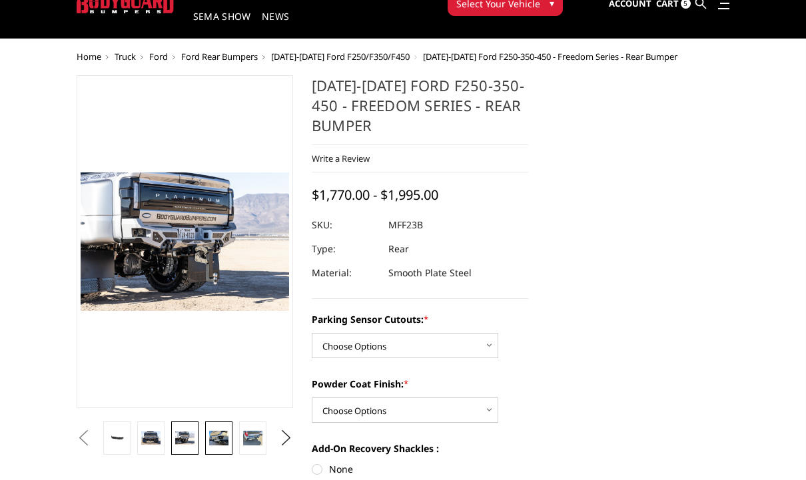
click at [224, 437] on img at bounding box center [218, 438] width 19 height 15
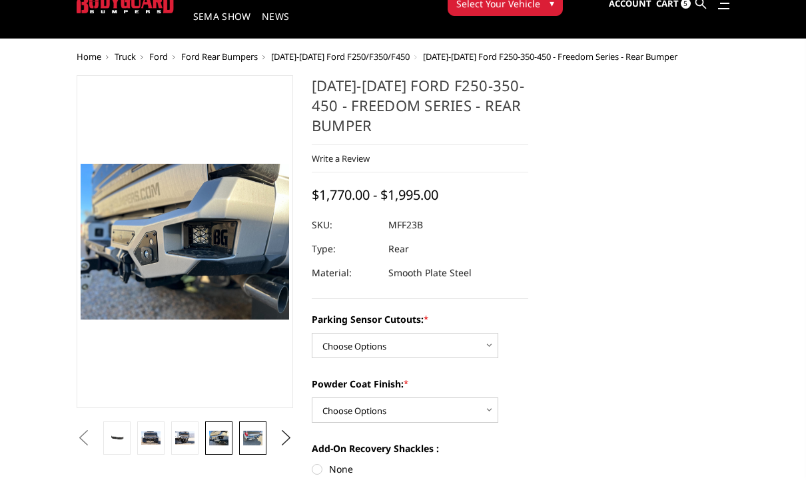
click at [261, 435] on img at bounding box center [252, 438] width 19 height 15
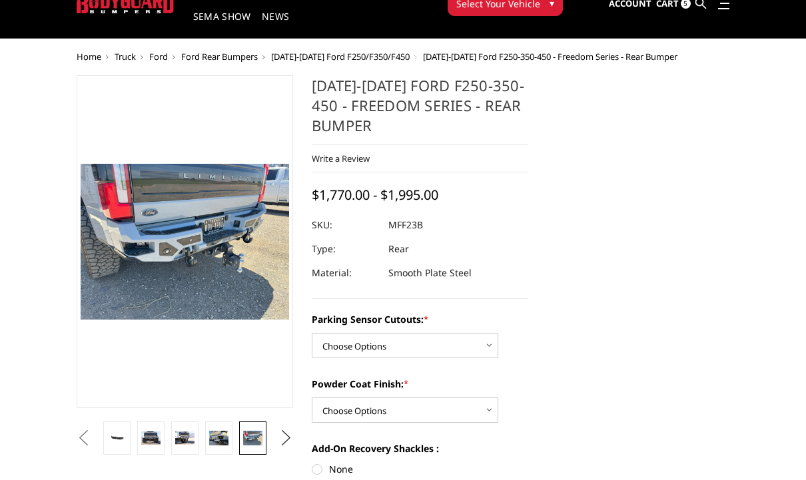
click at [291, 440] on button "Next" at bounding box center [286, 438] width 20 height 20
click at [258, 433] on img at bounding box center [252, 438] width 19 height 15
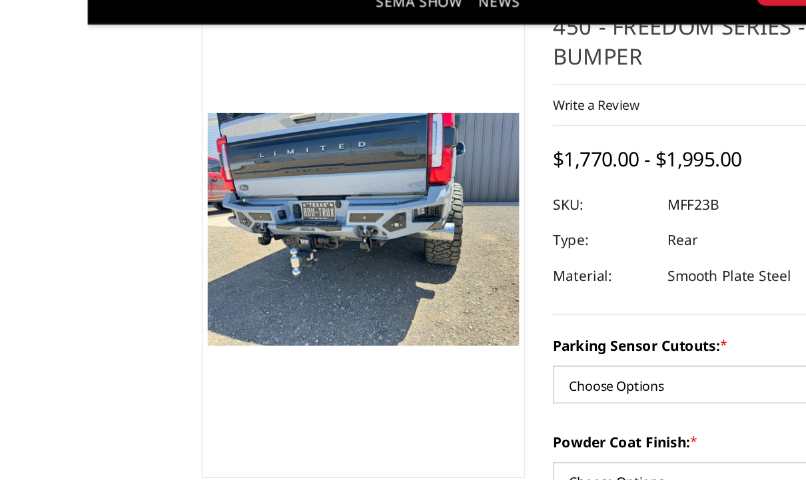
scroll to position [65, 0]
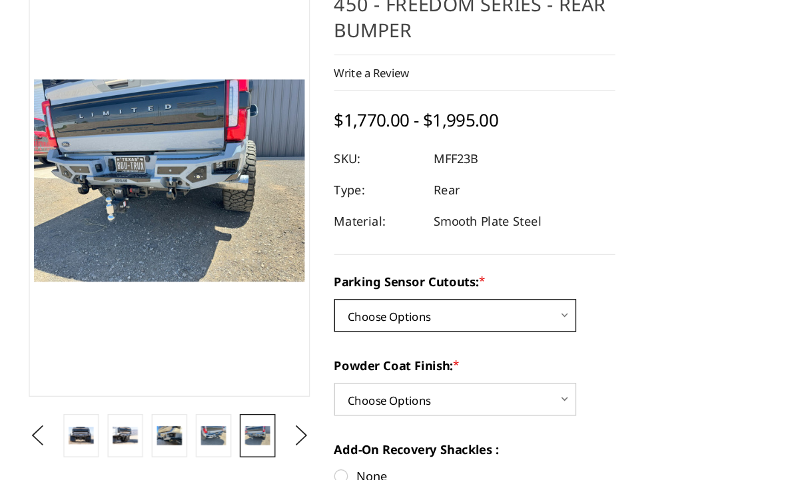
click at [414, 286] on select "Choose Options No - Without Parking Sensor Cutouts Yes - With Parking Sensor Cu…" at bounding box center [405, 298] width 186 height 25
select select "2559"
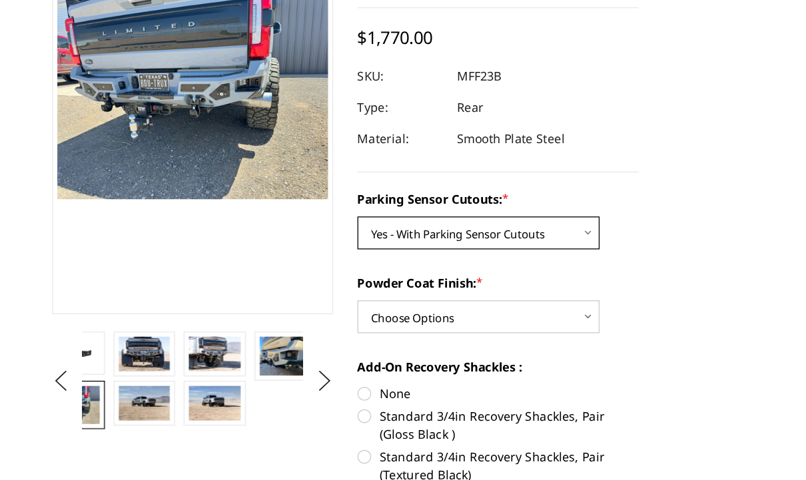
scroll to position [110, 0]
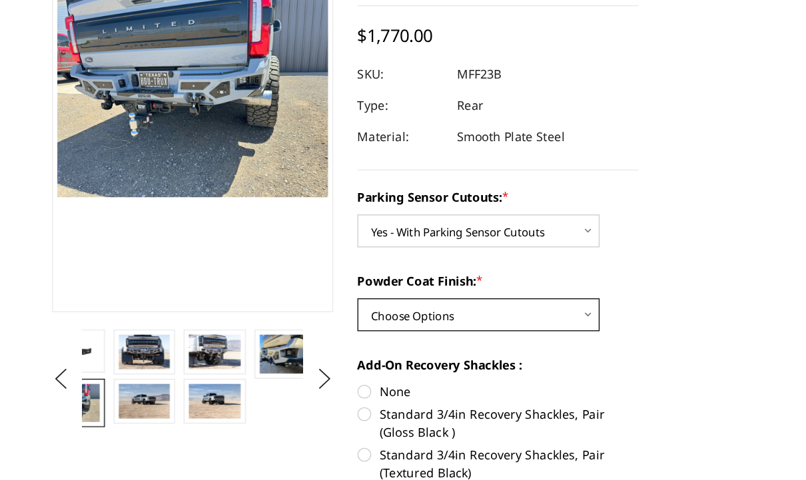
click at [416, 306] on select "Choose Options Bare Metal Textured Black Powder Coat" at bounding box center [405, 318] width 186 height 25
select select "2561"
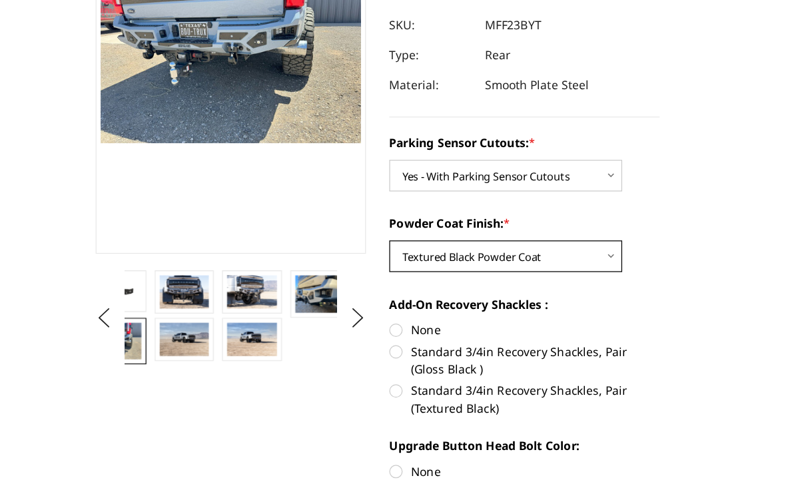
scroll to position [166, 0]
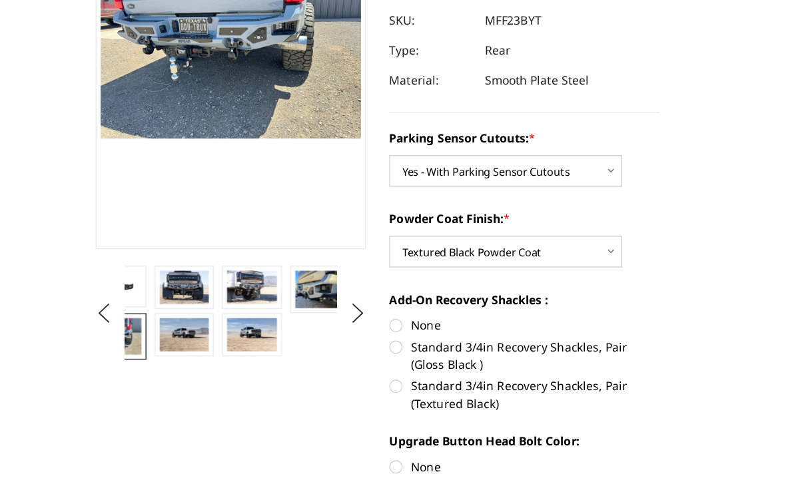
click at [470, 362] on label "Standard 3/4in Recovery Shackles, Pair (Textured Black)" at bounding box center [420, 376] width 216 height 28
click at [528, 331] on input "Standard 3/4in Recovery Shackles, Pair (Textured Black)" at bounding box center [528, 331] width 1 height 1
radio input "true"
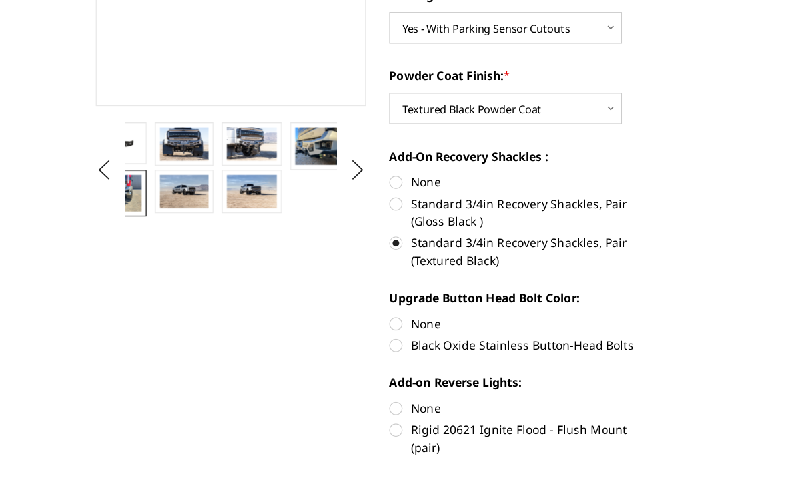
scroll to position [282, 0]
click at [485, 329] on label "Black Oxide Stainless Button-Head Bolts" at bounding box center [420, 336] width 216 height 14
click at [528, 312] on input "Black Oxide Stainless Button-Head Bolts" at bounding box center [528, 312] width 1 height 1
radio input "true"
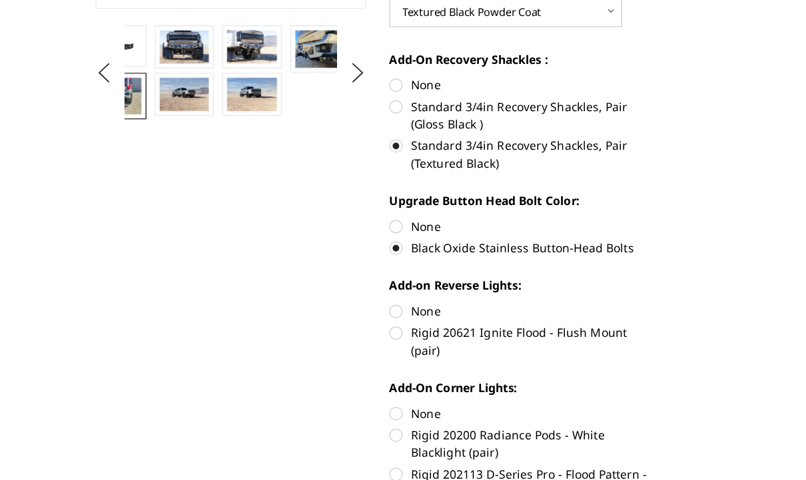
scroll to position [360, 0]
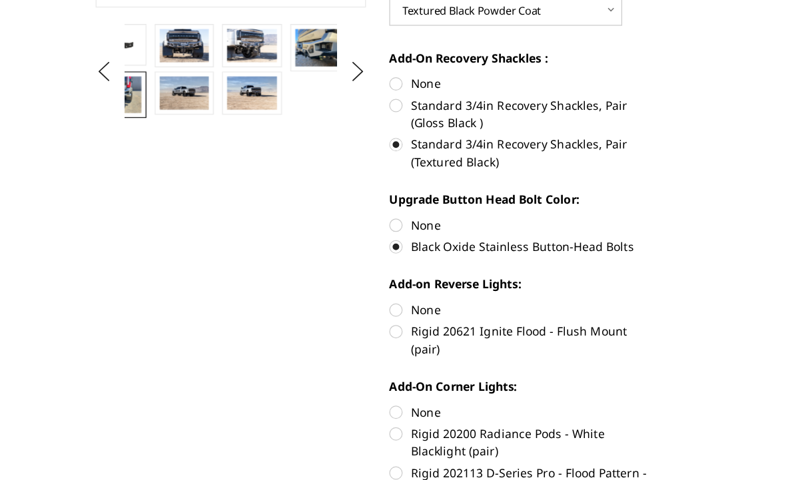
click at [497, 318] on label "Rigid 20621 Ignite Flood - Flush Mount (pair)" at bounding box center [420, 332] width 216 height 28
click at [528, 301] on input "Rigid 20621 Ignite Flood - Flush Mount (pair)" at bounding box center [528, 301] width 1 height 1
radio input "true"
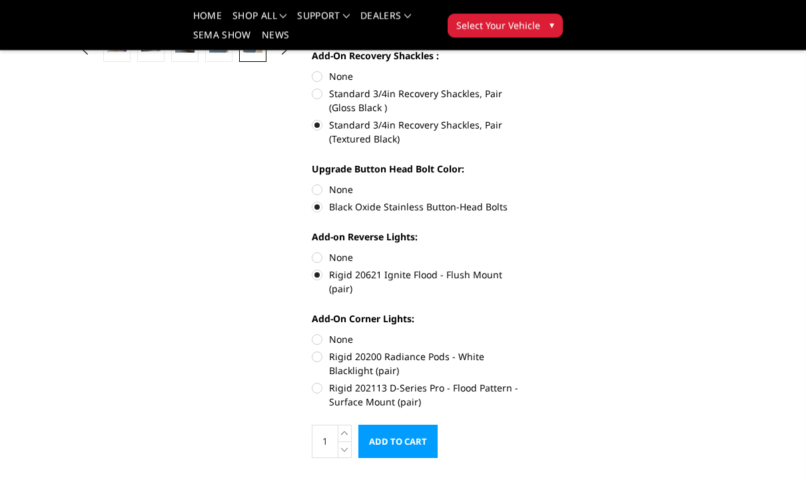
scroll to position [411, 0]
click at [451, 381] on label "Rigid 202113 D-Series Pro - Flood Pattern - Surface Mount (pair)" at bounding box center [420, 395] width 216 height 28
click at [528, 350] on input "Rigid 202113 D-Series Pro - Flood Pattern - Surface Mount (pair)" at bounding box center [528, 350] width 1 height 1
radio input "true"
click at [418, 425] on input "Add to Cart" at bounding box center [397, 441] width 79 height 33
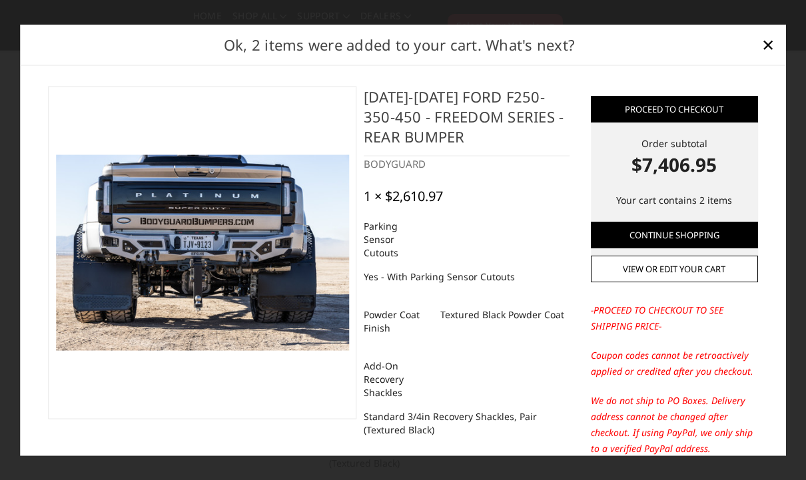
scroll to position [0, 0]
click at [768, 48] on span "×" at bounding box center [768, 44] width 12 height 29
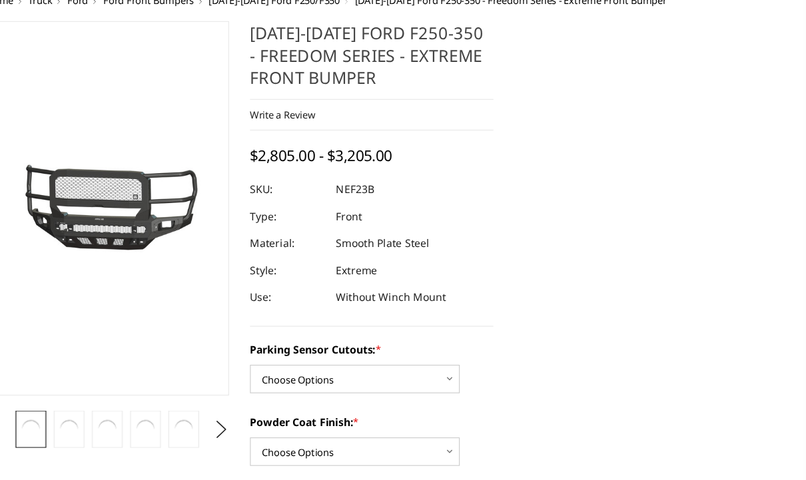
scroll to position [103, 0]
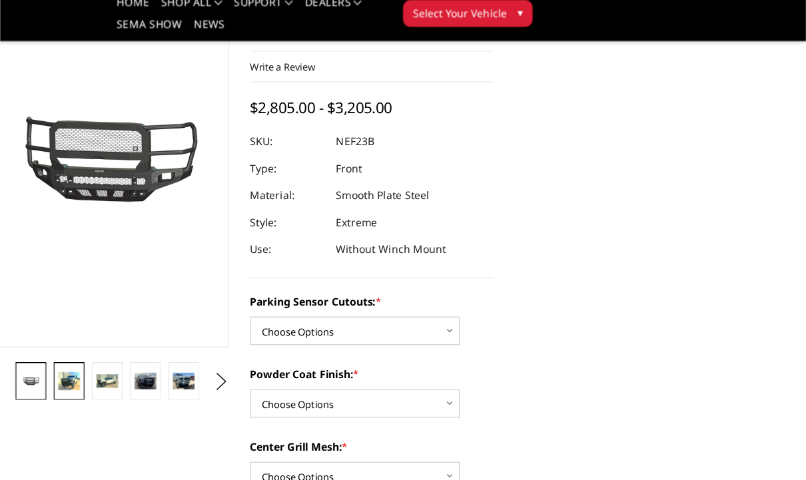
click at [141, 345] on img at bounding box center [150, 353] width 19 height 16
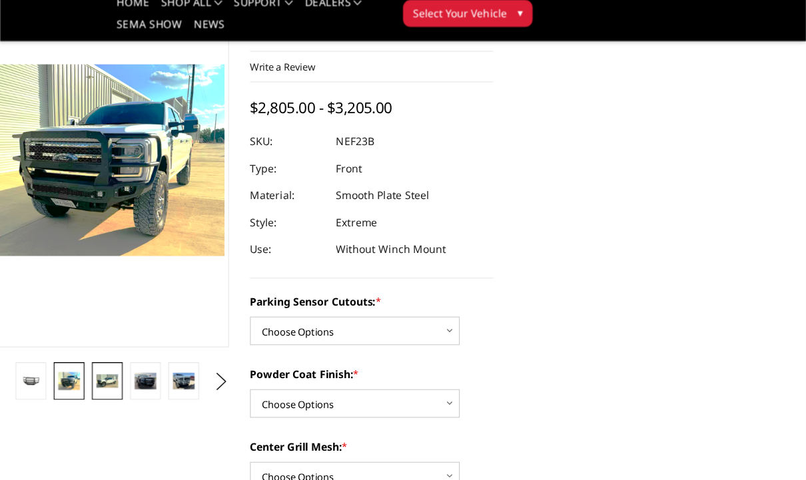
click at [175, 347] on img at bounding box center [184, 352] width 19 height 11
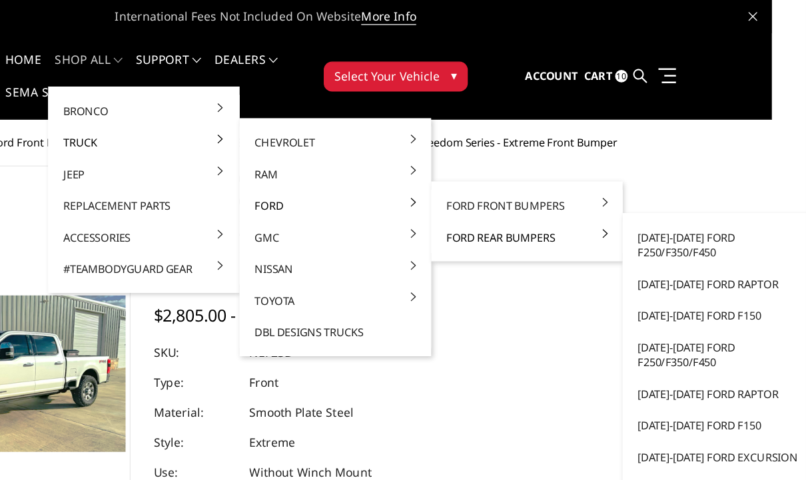
scroll to position [0, 34]
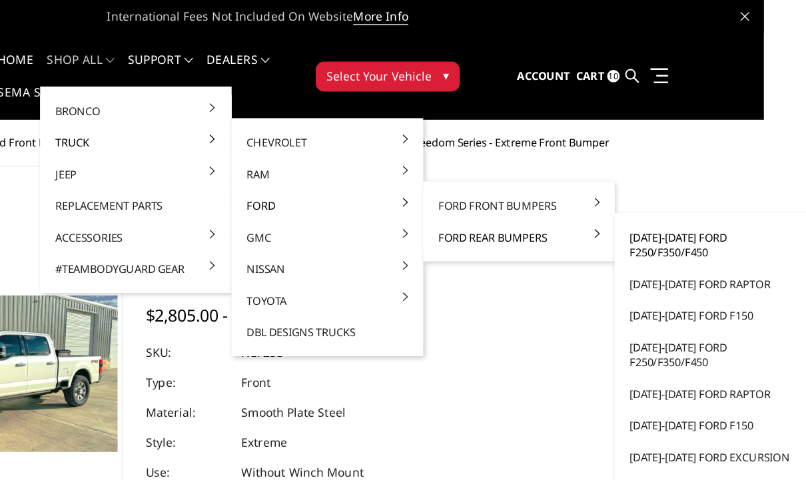
click at [658, 199] on link "[DATE]-[DATE] Ford F250/F350/F450" at bounding box center [729, 195] width 142 height 37
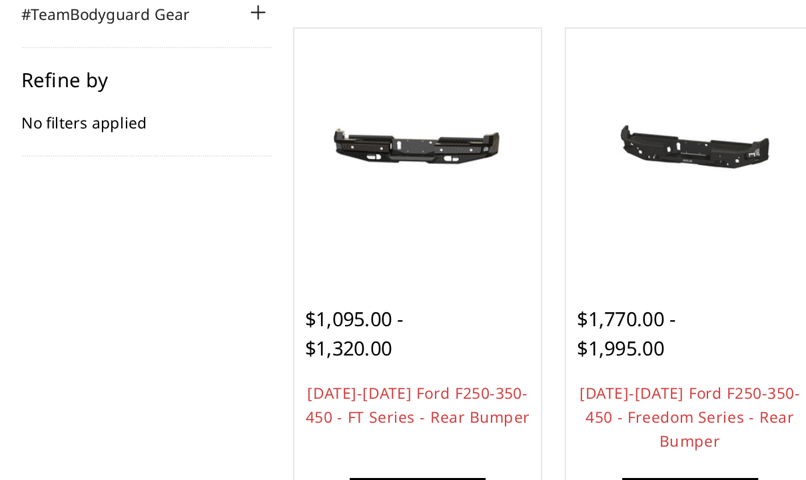
scroll to position [87, 0]
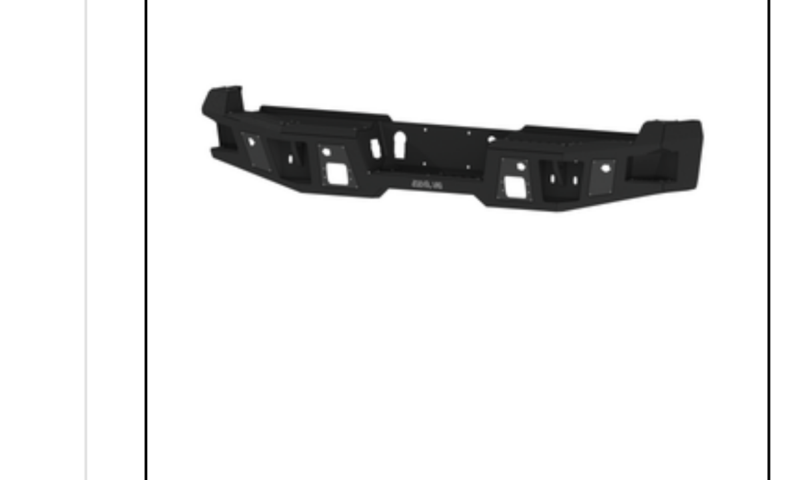
click at [581, 210] on img at bounding box center [653, 250] width 145 height 81
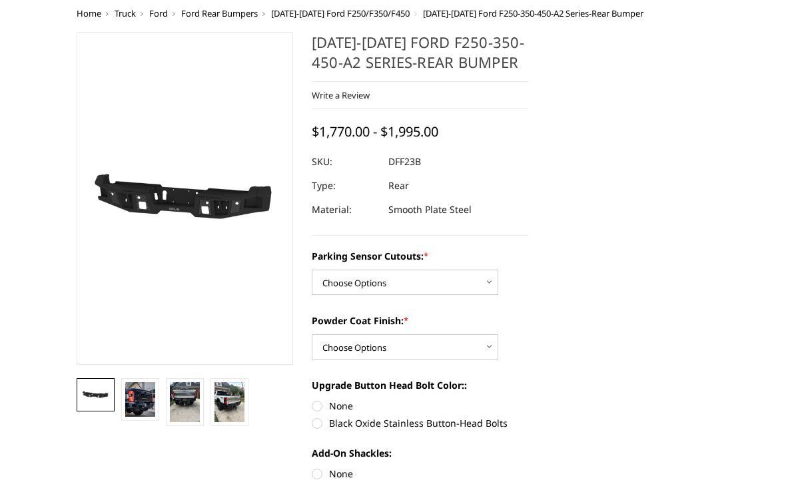
scroll to position [105, 0]
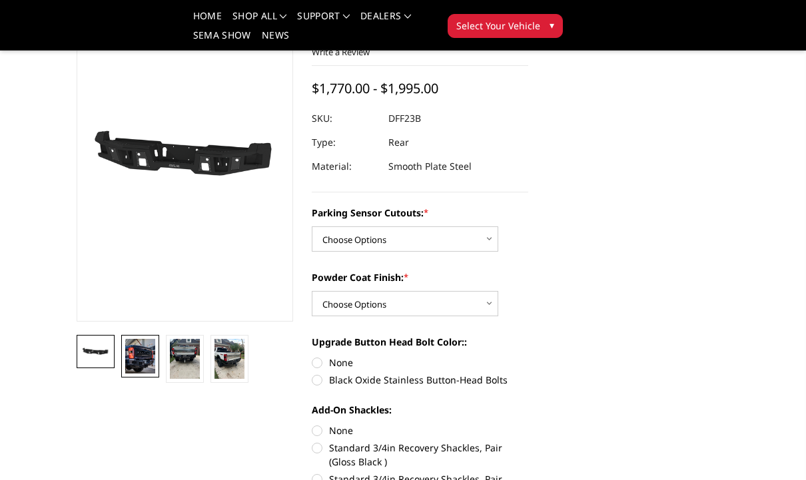
click at [153, 370] on img at bounding box center [140, 356] width 30 height 35
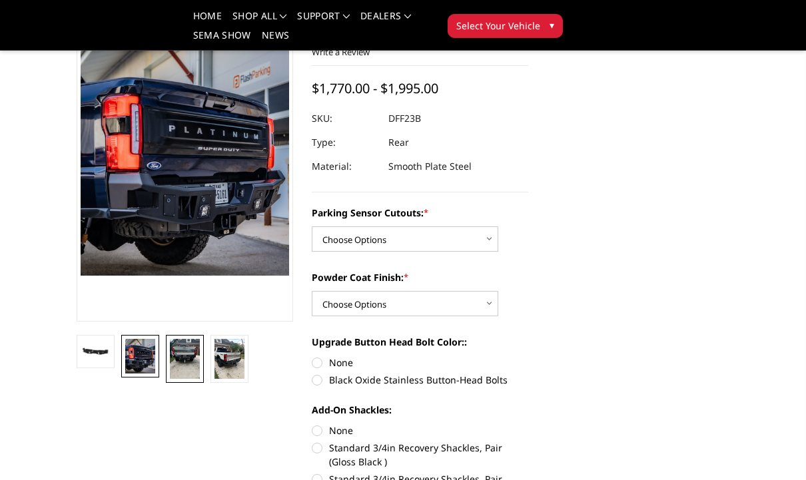
click at [199, 358] on img at bounding box center [185, 359] width 30 height 40
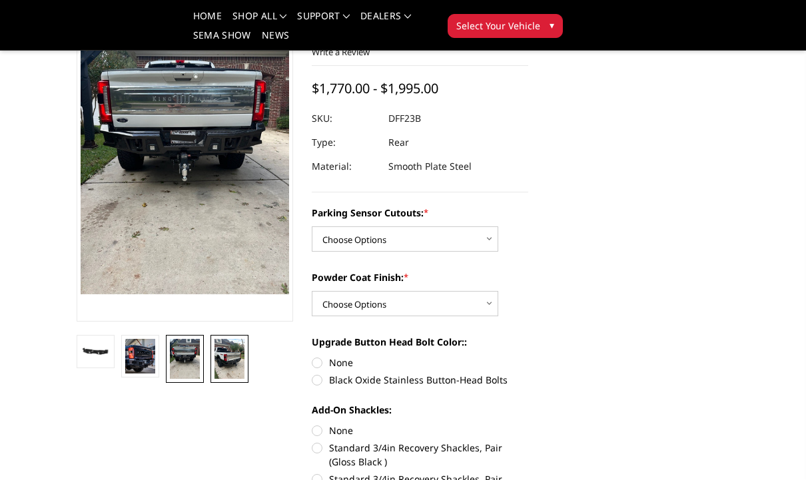
click at [237, 354] on img at bounding box center [229, 359] width 30 height 40
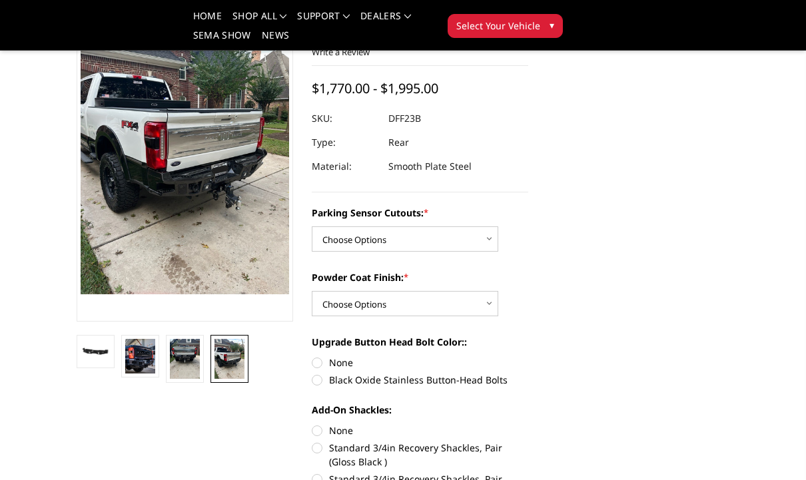
scroll to position [113, 0]
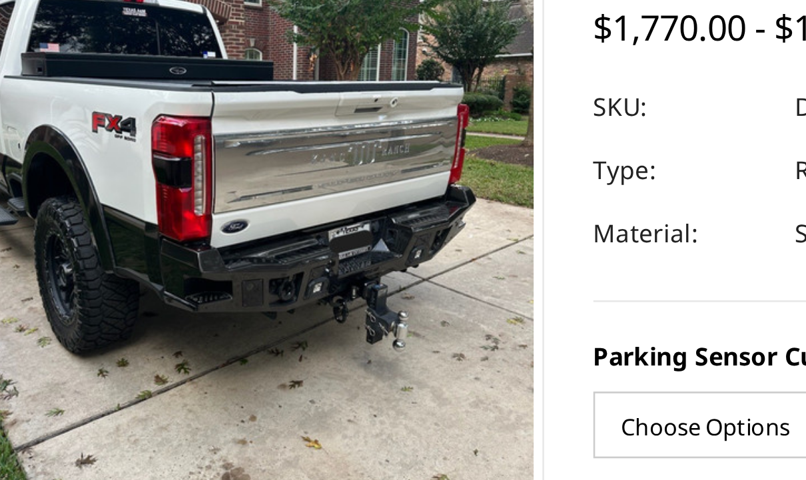
click at [312, 123] on dt "Type:" at bounding box center [345, 135] width 67 height 24
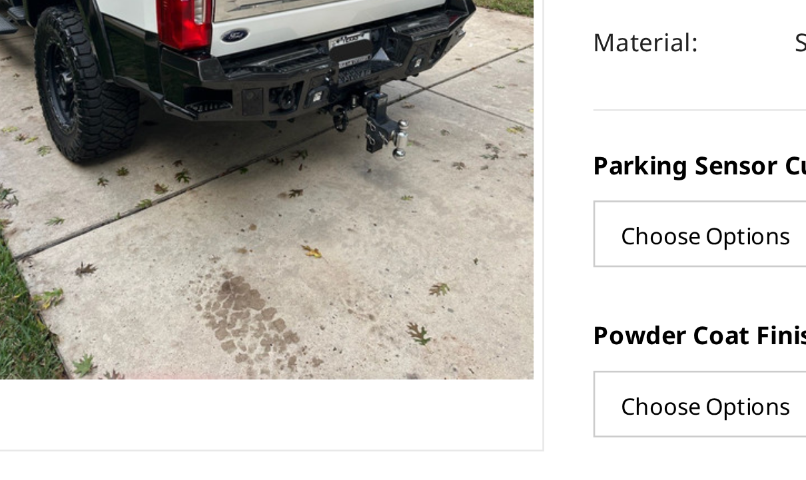
click at [170, 331] on img at bounding box center [185, 351] width 30 height 40
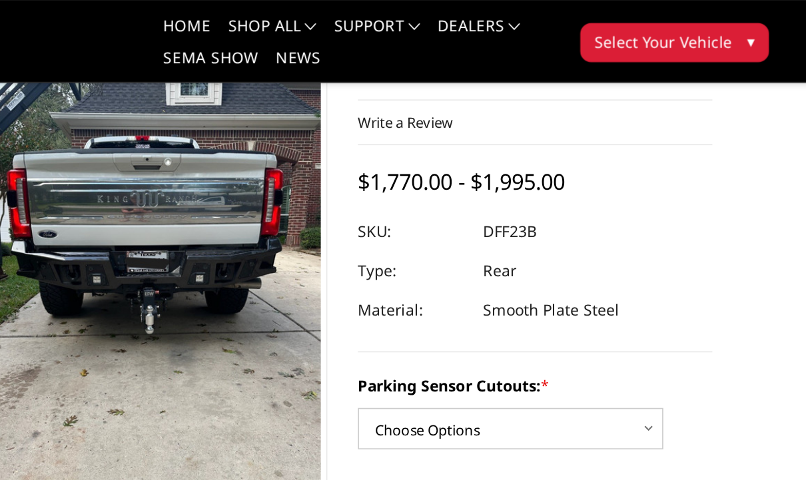
scroll to position [0, 0]
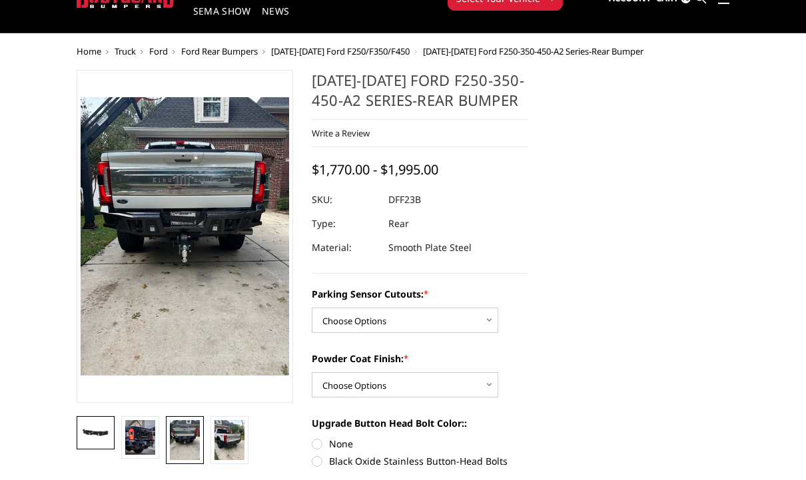
click at [108, 427] on img at bounding box center [96, 433] width 30 height 17
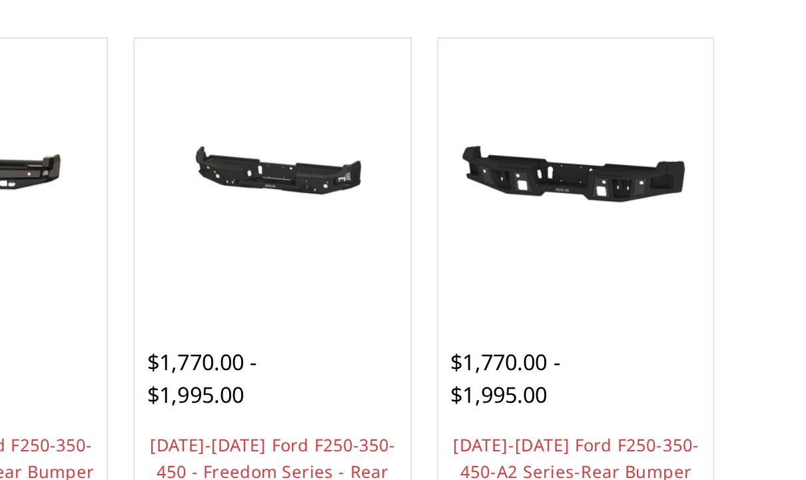
scroll to position [61, 0]
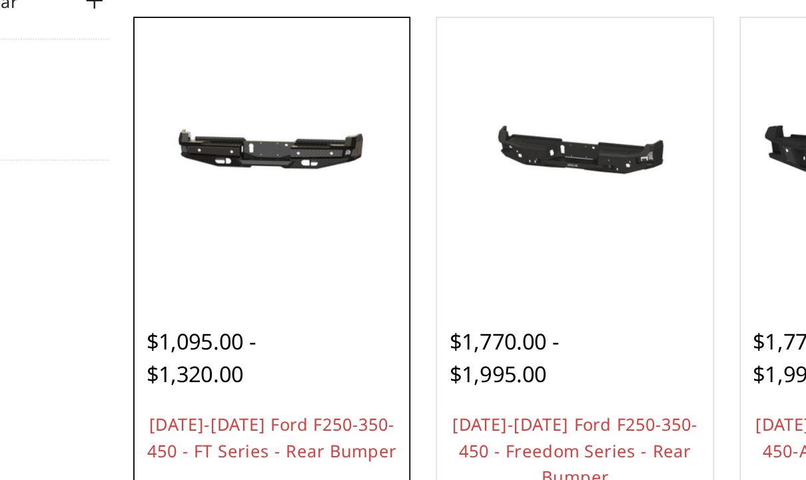
click at [247, 242] on img at bounding box center [319, 276] width 145 height 69
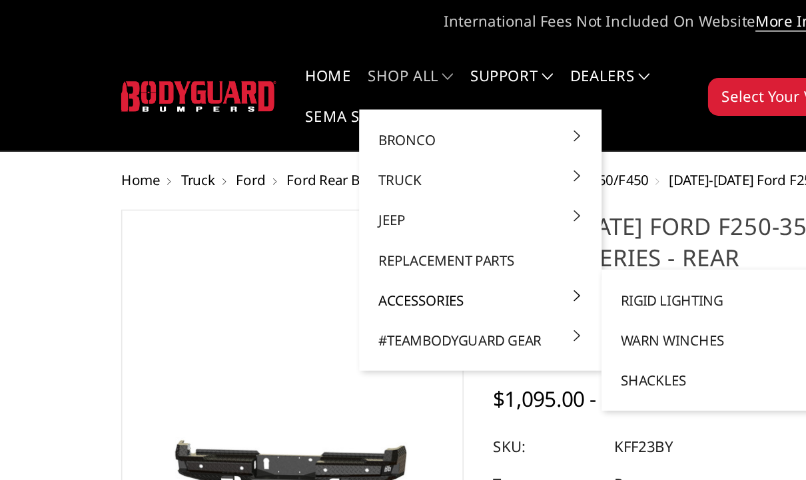
click at [368, 189] on link "Accessories" at bounding box center [303, 189] width 142 height 25
click at [366, 188] on span at bounding box center [365, 187] width 7 height 7
click at [441, 188] on link "Rigid Lighting" at bounding box center [456, 189] width 142 height 25
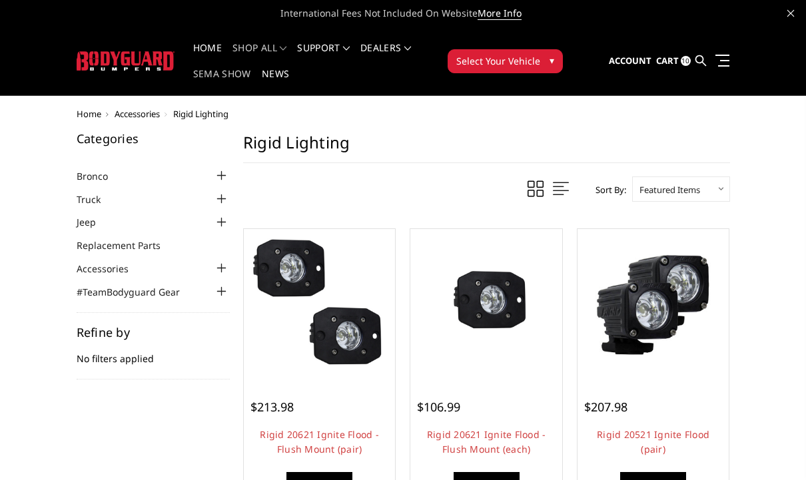
click at [215, 78] on link "SEMA Show" at bounding box center [222, 82] width 58 height 26
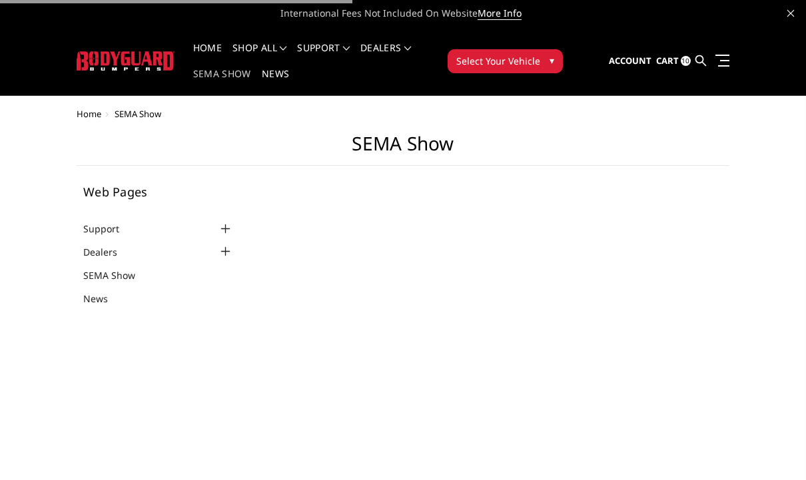
select select "US"
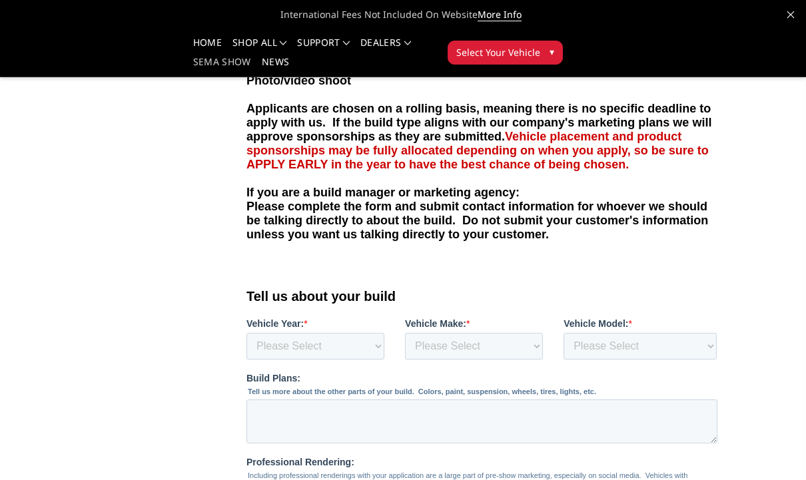
scroll to position [359, 0]
